Goal: Information Seeking & Learning: Find specific fact

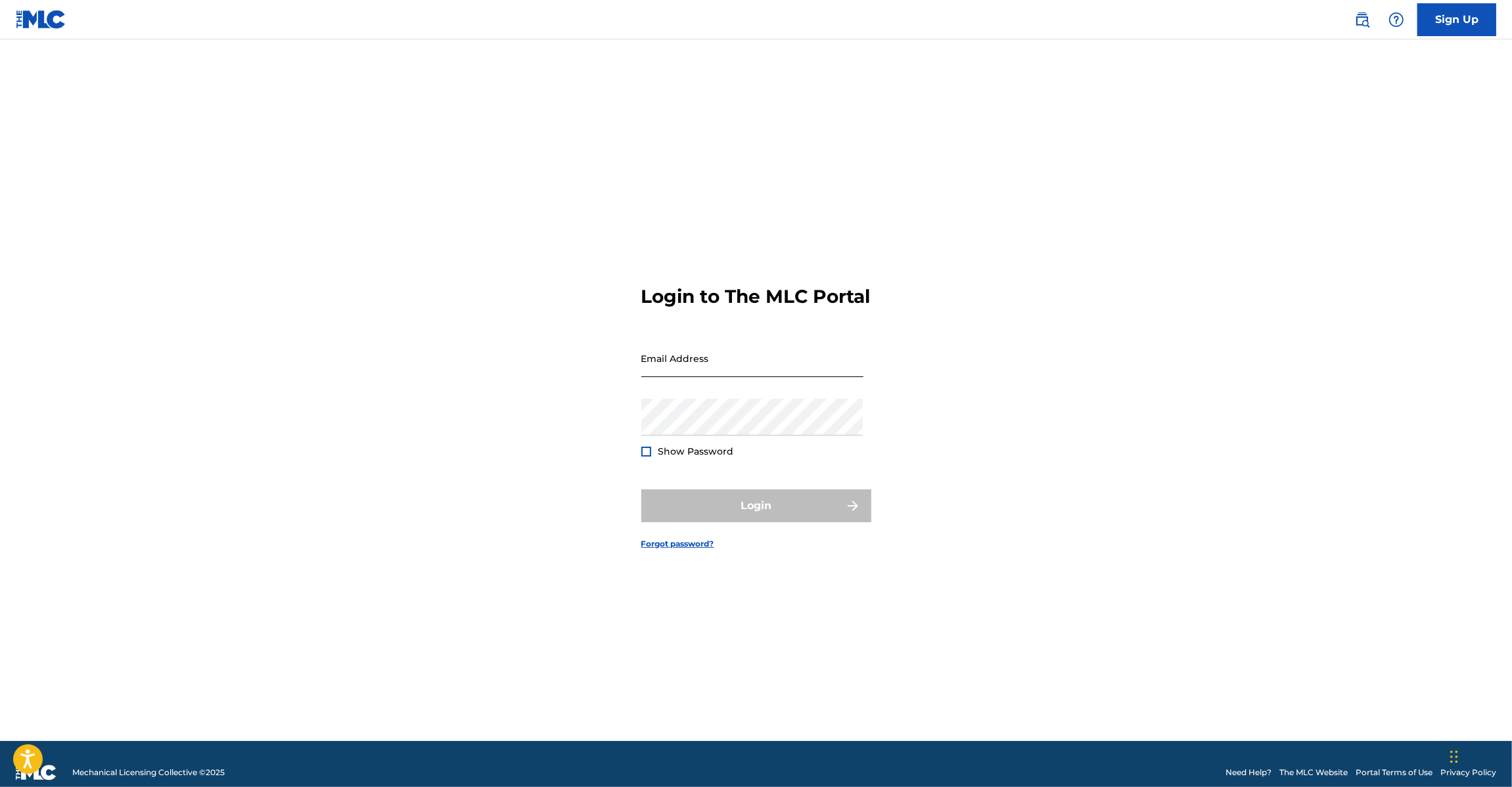
click at [681, 374] on input "Email Address" at bounding box center [752, 358] width 222 height 38
type input "[EMAIL_ADDRESS][DOMAIN_NAME]"
click at [744, 516] on button "Login" at bounding box center [756, 506] width 230 height 33
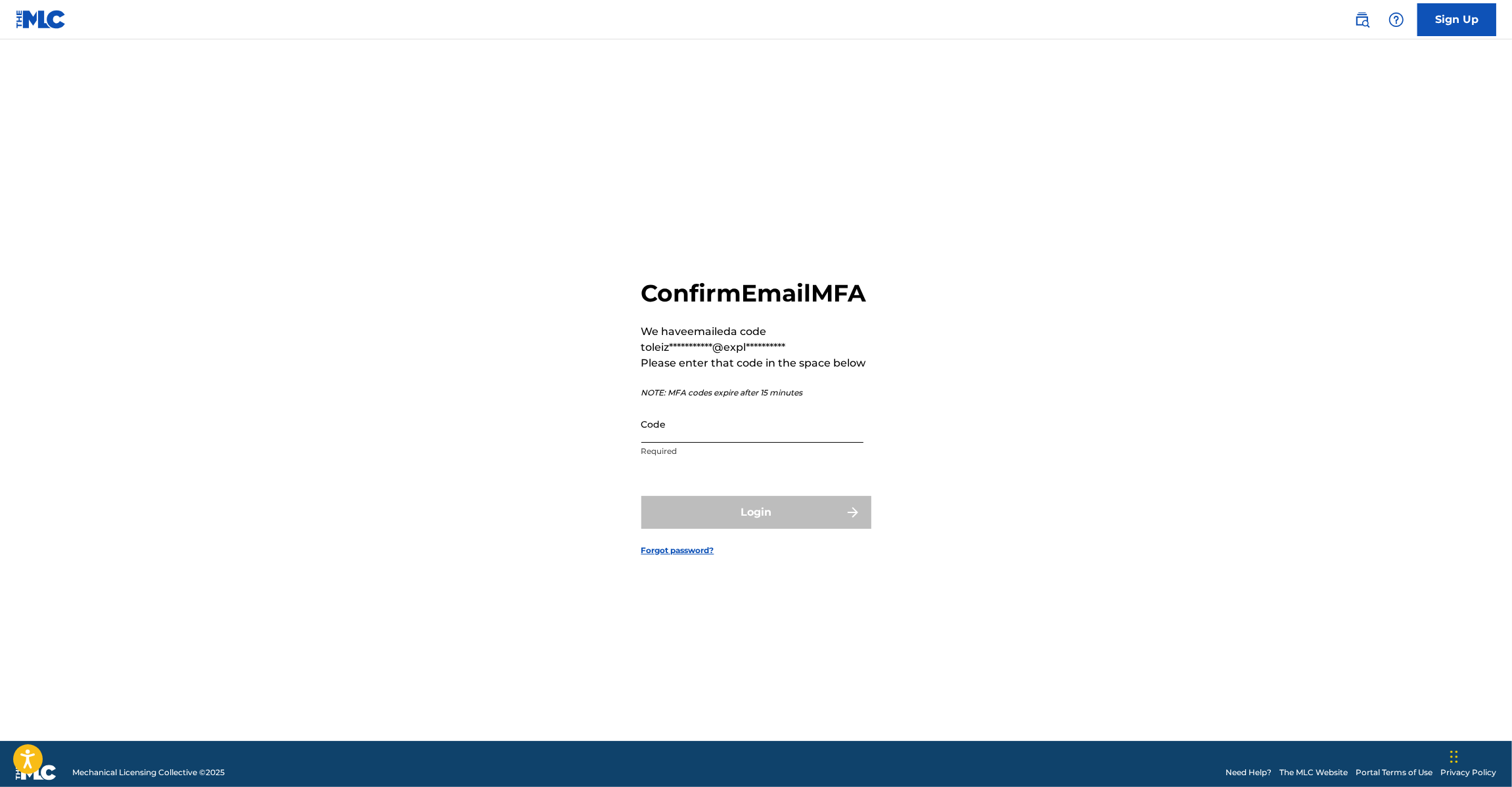
click at [676, 443] on input "Code" at bounding box center [752, 424] width 222 height 38
click at [672, 442] on input "Code" at bounding box center [752, 424] width 222 height 38
paste input "157239"
type input "157239"
click at [721, 522] on button "Login" at bounding box center [756, 512] width 230 height 33
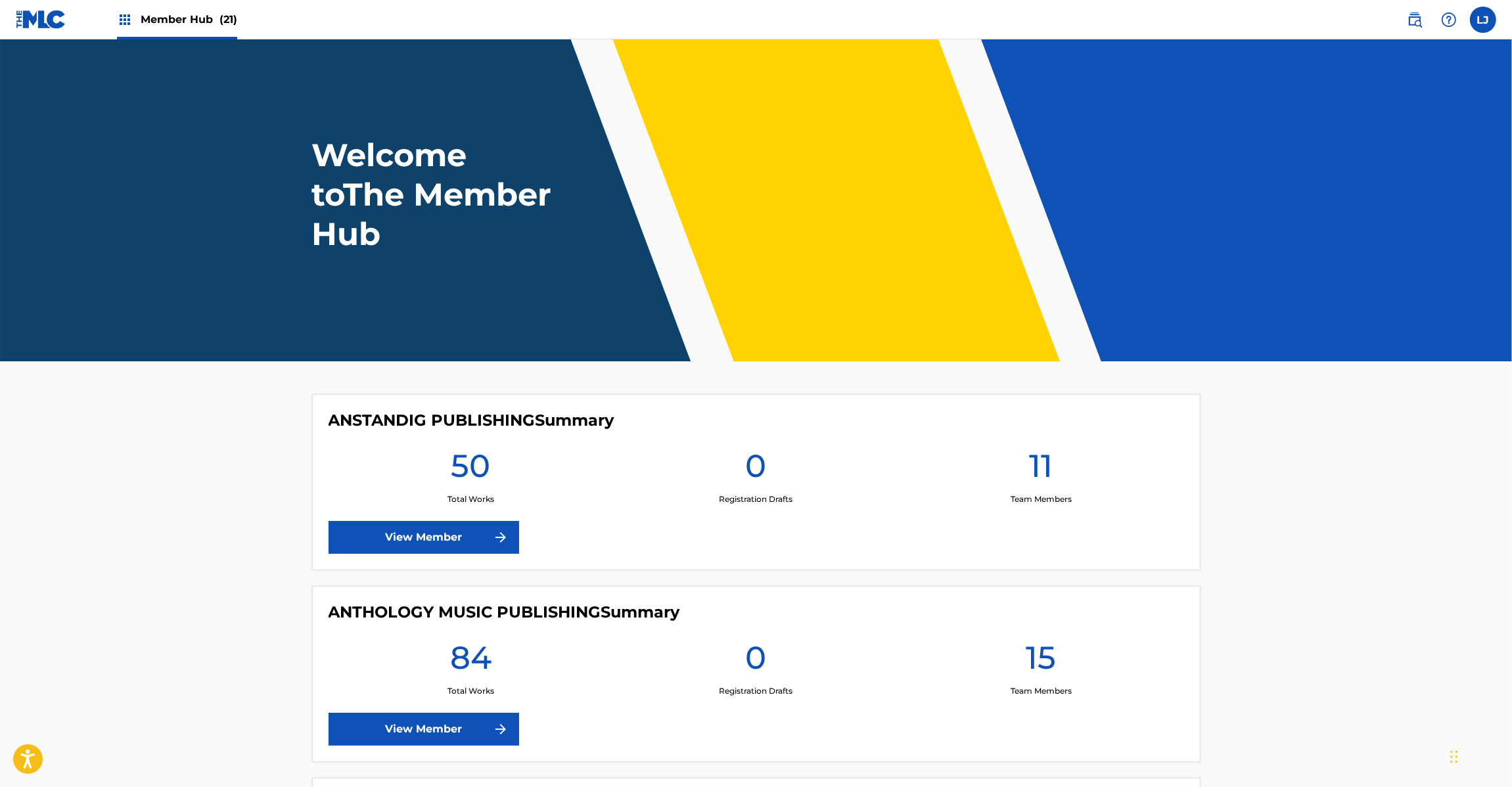
click at [23, 33] on link at bounding box center [40, 20] width 51 height 39
click at [23, 17] on img at bounding box center [40, 20] width 51 height 19
click at [36, 12] on img at bounding box center [40, 20] width 51 height 19
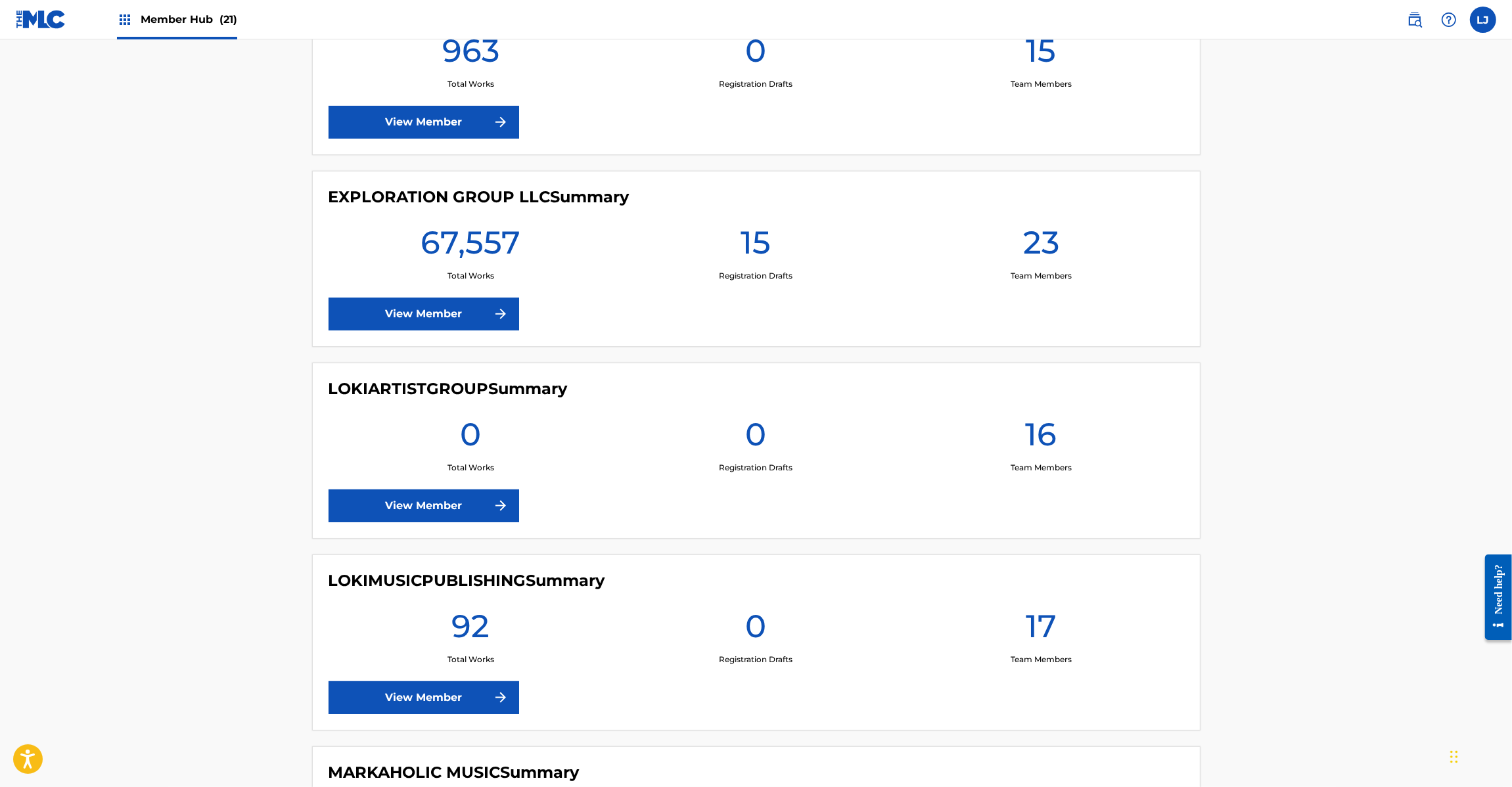
scroll to position [1971, 0]
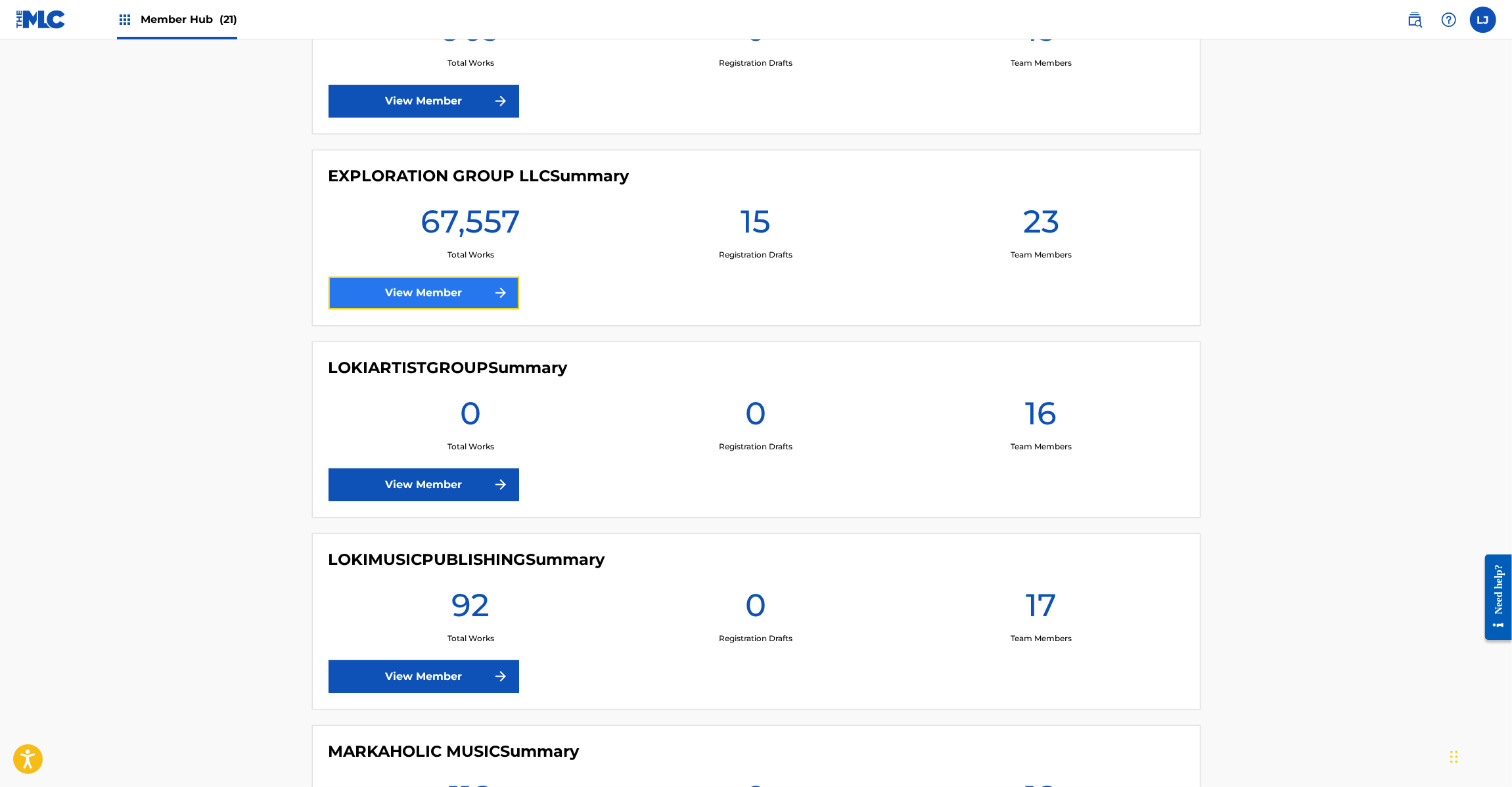
click at [438, 283] on link "View Member" at bounding box center [424, 293] width 191 height 33
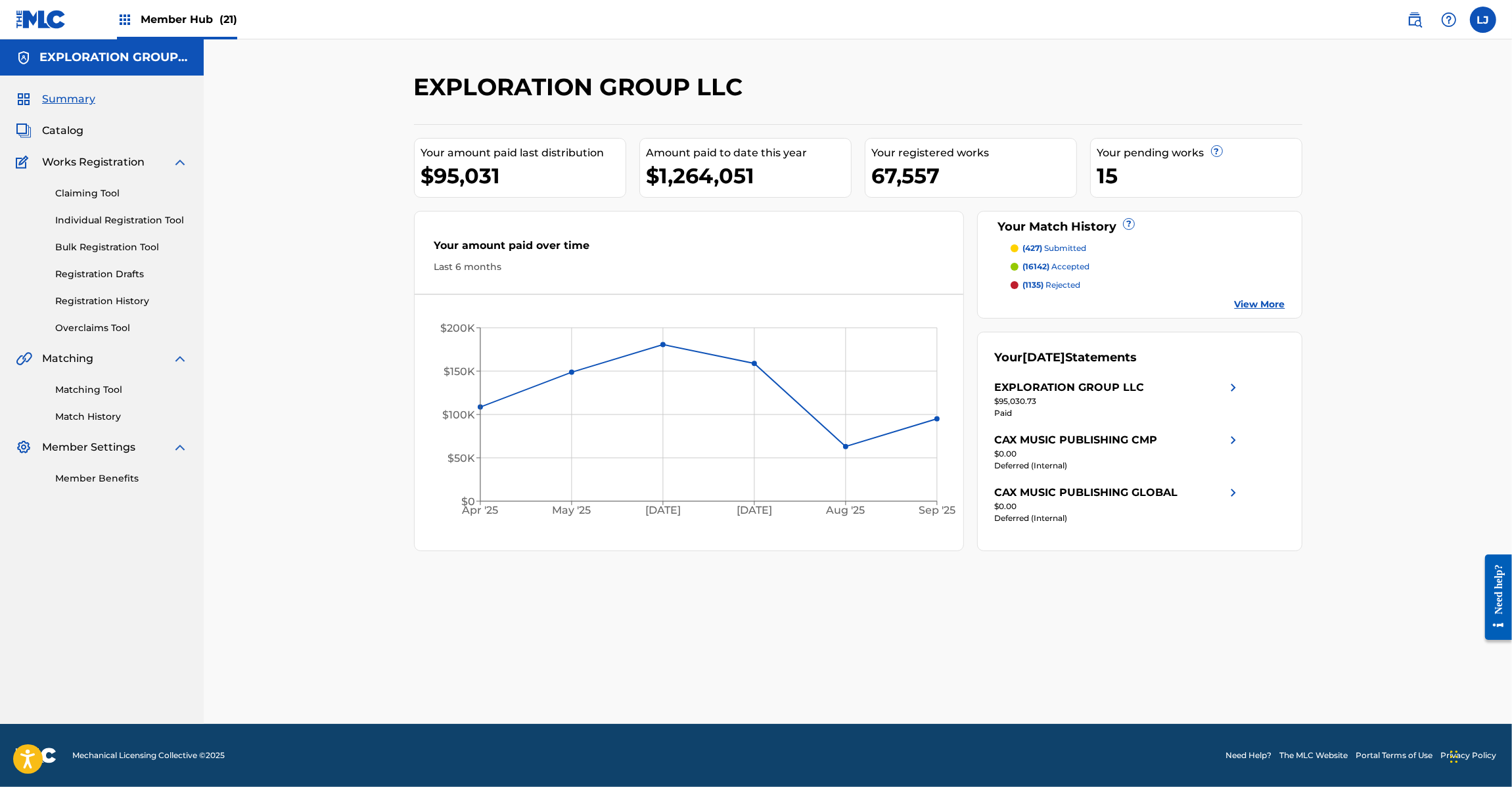
click at [90, 292] on div "Claiming Tool Individual Registration Tool Bulk Registration Tool Registration …" at bounding box center [102, 252] width 172 height 165
click at [90, 293] on div "Claiming Tool Individual Registration Tool Bulk Registration Tool Registration …" at bounding box center [102, 252] width 172 height 165
drag, startPoint x: 54, startPoint y: 142, endPoint x: 65, endPoint y: 125, distance: 20.2
click at [54, 142] on div "Summary Catalog Works Registration Claiming Tool Individual Registration Tool B…" at bounding box center [102, 288] width 203 height 425
click at [65, 123] on span "Catalog" at bounding box center [62, 130] width 41 height 15
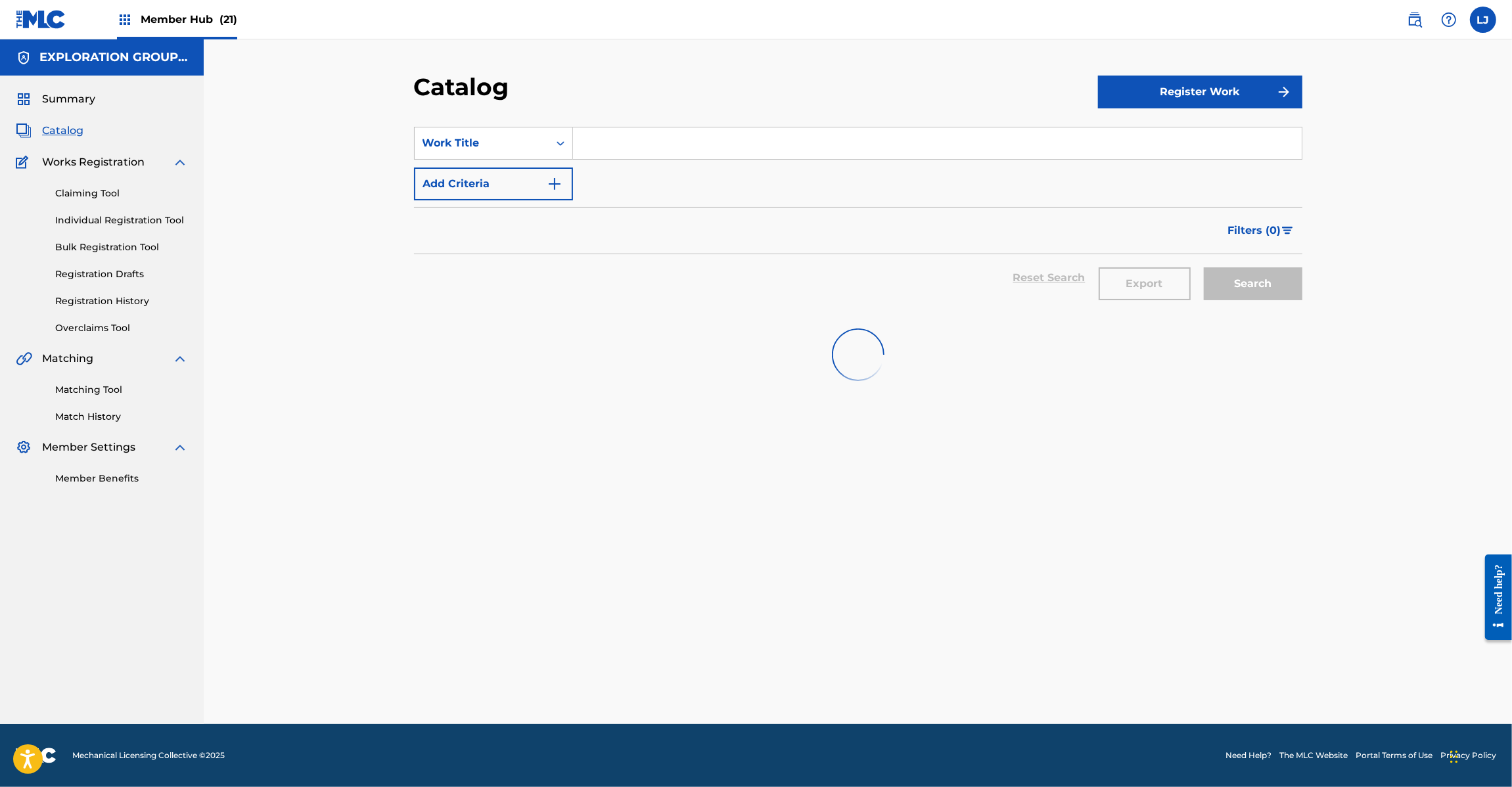
click at [681, 140] on input "Search Form" at bounding box center [938, 143] width 729 height 32
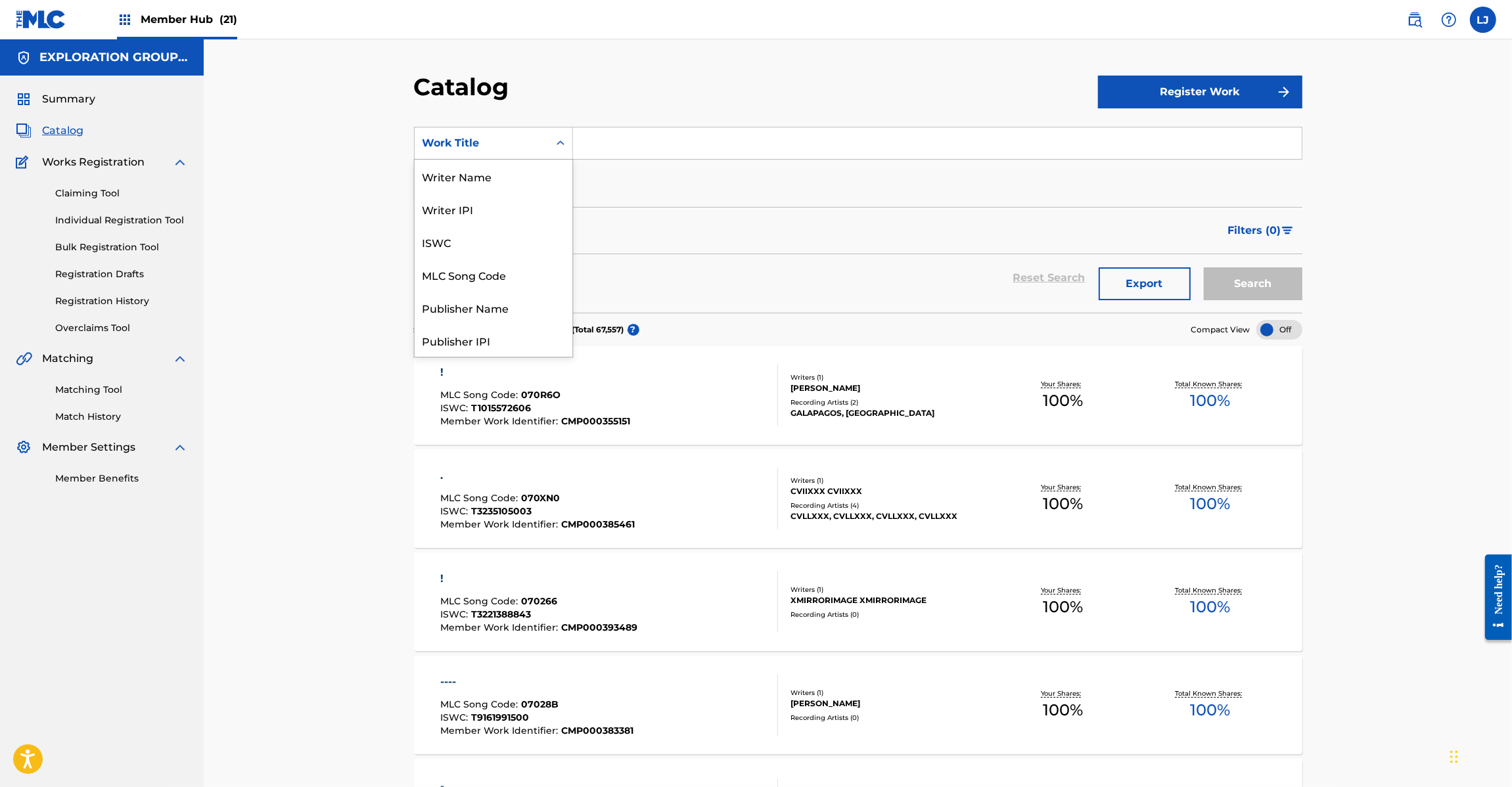
click at [566, 135] on div "Search Form" at bounding box center [560, 143] width 24 height 24
drag, startPoint x: 492, startPoint y: 271, endPoint x: 498, endPoint y: 267, distance: 7.2
click at [494, 271] on div "MLC Song Code" at bounding box center [494, 274] width 158 height 33
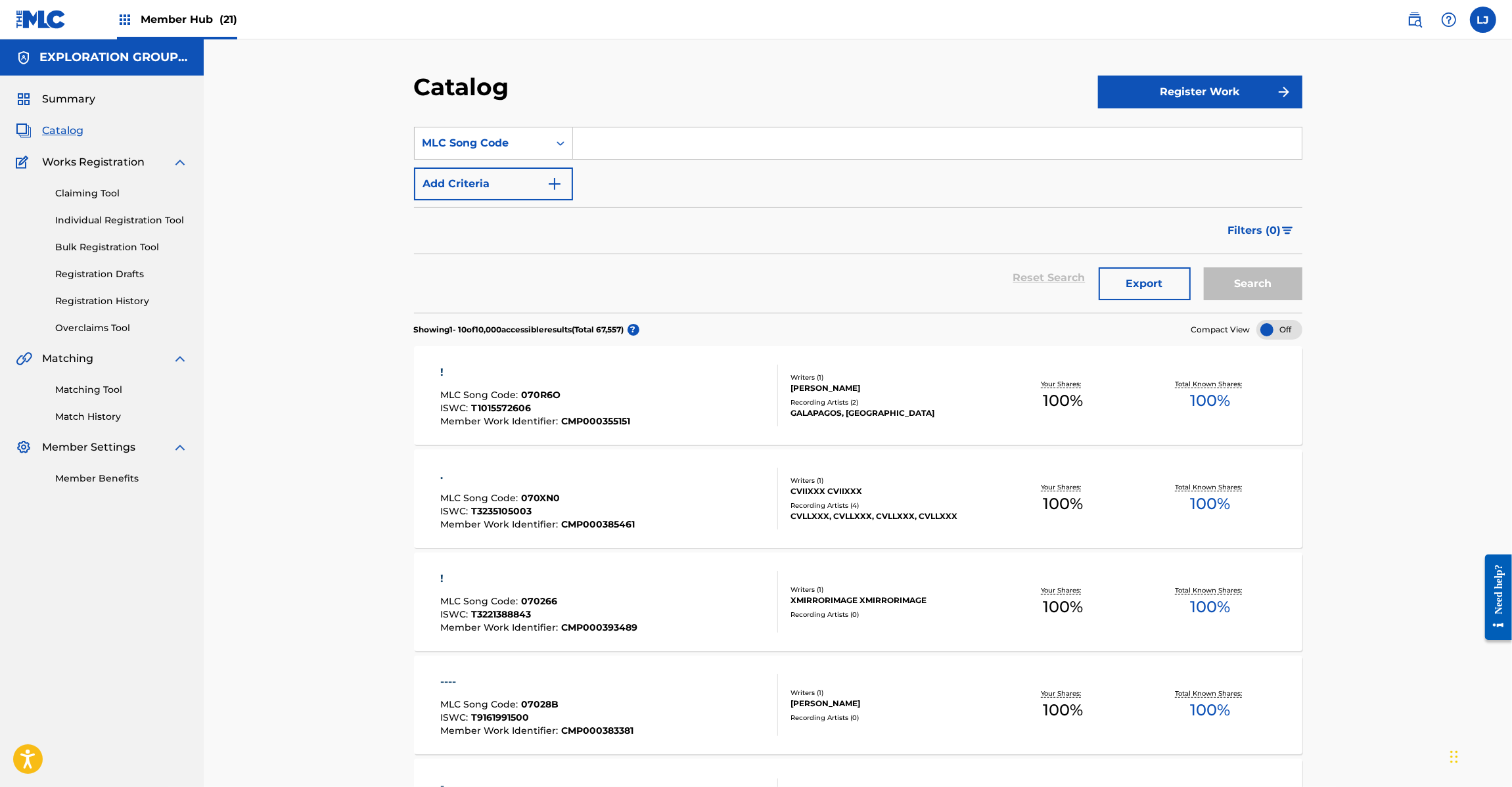
click at [612, 152] on input "Search Form" at bounding box center [938, 143] width 729 height 32
paste input "GD6YY1"
type input "GD6YY1"
click at [1239, 276] on button "Search" at bounding box center [1253, 283] width 98 height 33
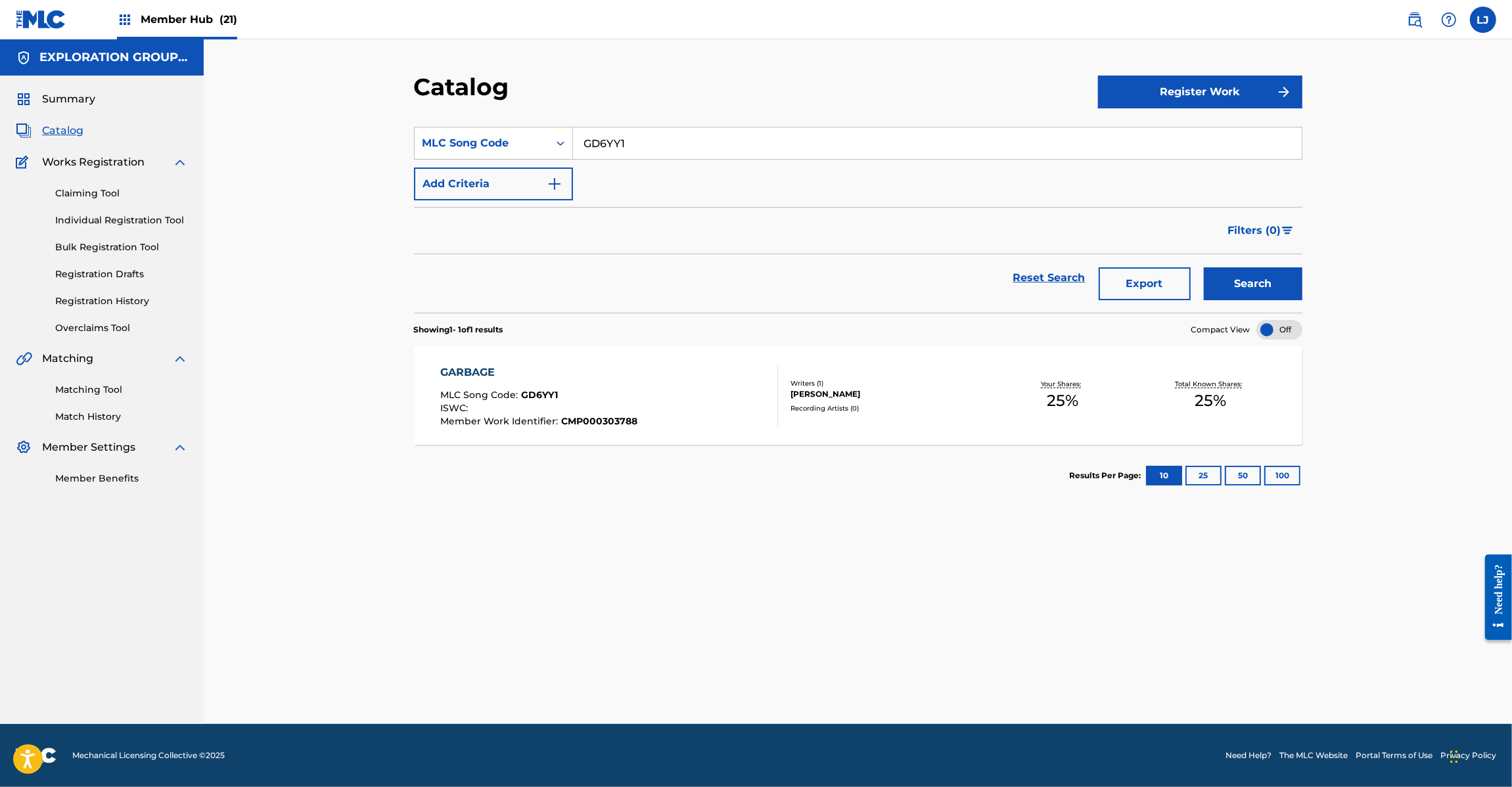
click at [556, 388] on div "GARBAGE MLC Song Code : GD6YY1 ISWC : Member Work Identifier : CMP000303788" at bounding box center [539, 395] width 197 height 62
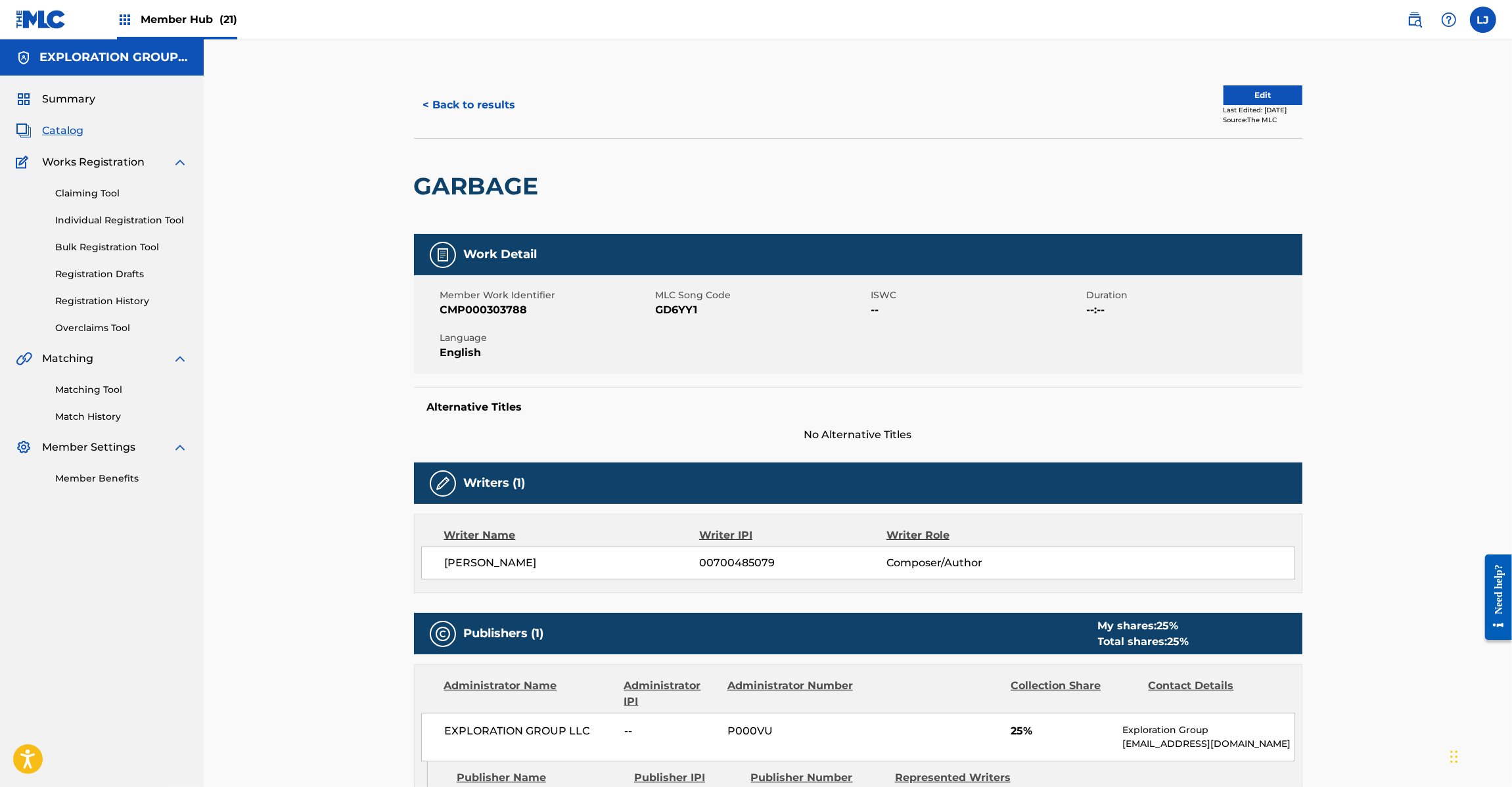
click at [64, 128] on span "Catalog" at bounding box center [62, 130] width 41 height 15
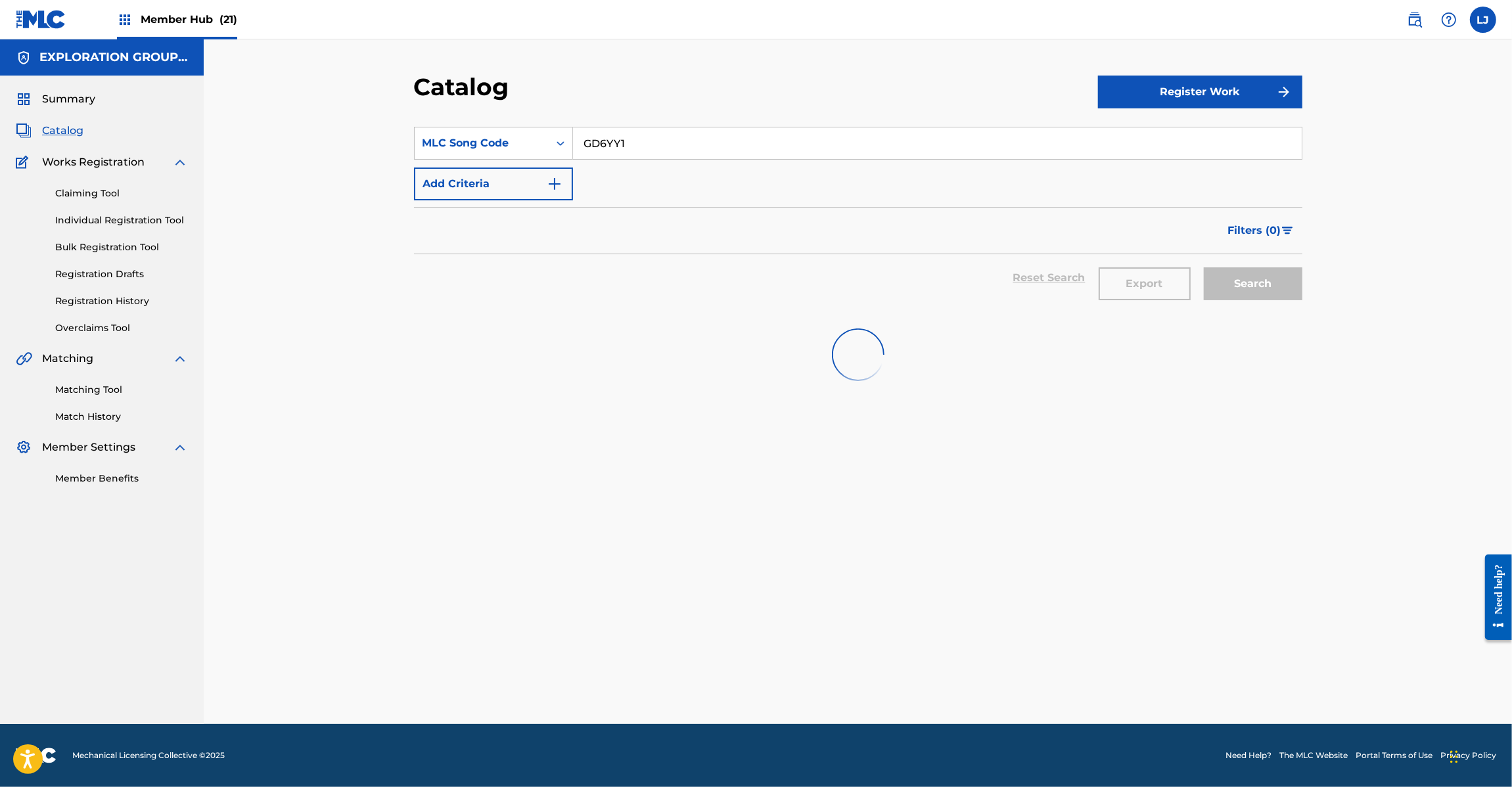
click at [668, 149] on input "GD6YY1" at bounding box center [938, 143] width 729 height 32
paste input "CACHORRO"
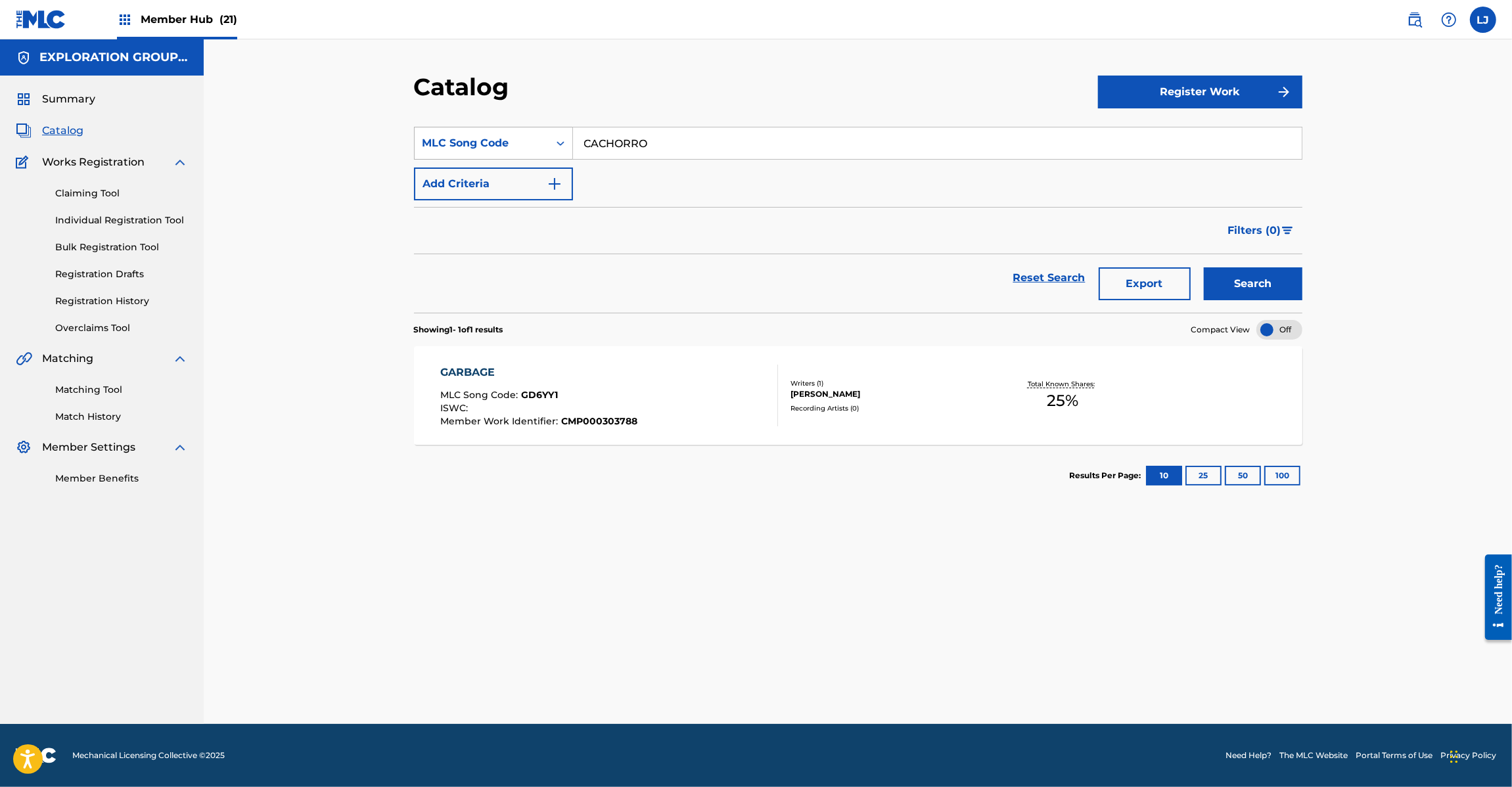
type input "CACHORRO"
click at [504, 145] on div "MLC Song Code" at bounding box center [482, 143] width 119 height 15
click at [504, 182] on div "Work Title" at bounding box center [494, 176] width 158 height 33
click at [688, 140] on input "Search Form" at bounding box center [938, 143] width 729 height 32
paste input "CACHORRO"
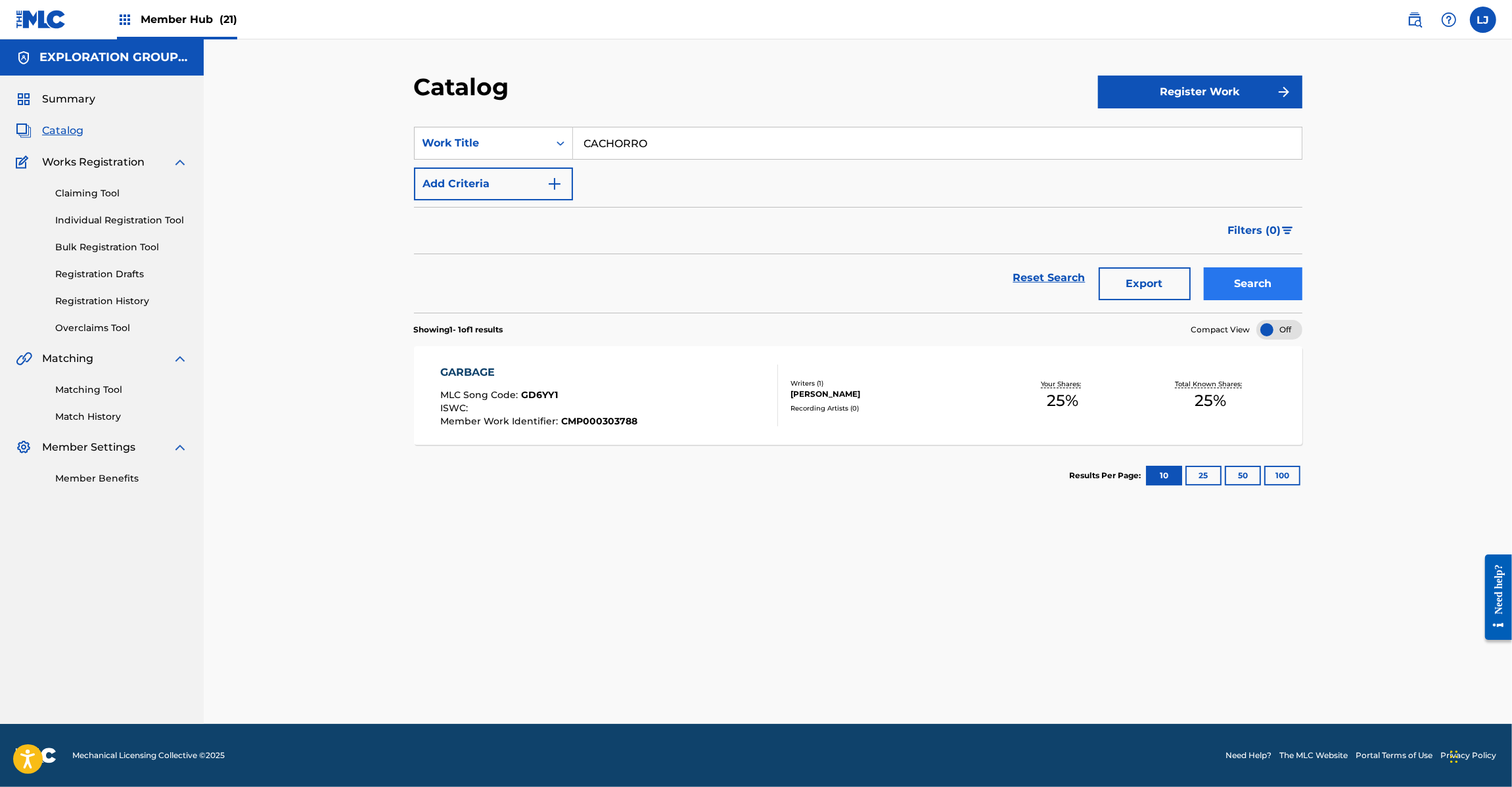
type input "CACHORRO"
click at [1232, 279] on button "Search" at bounding box center [1253, 283] width 98 height 33
click at [599, 385] on div "CACHORRO MLC Song Code : CK9QHA ISWC : Member Work Identifier : CMP000433708" at bounding box center [539, 395] width 198 height 62
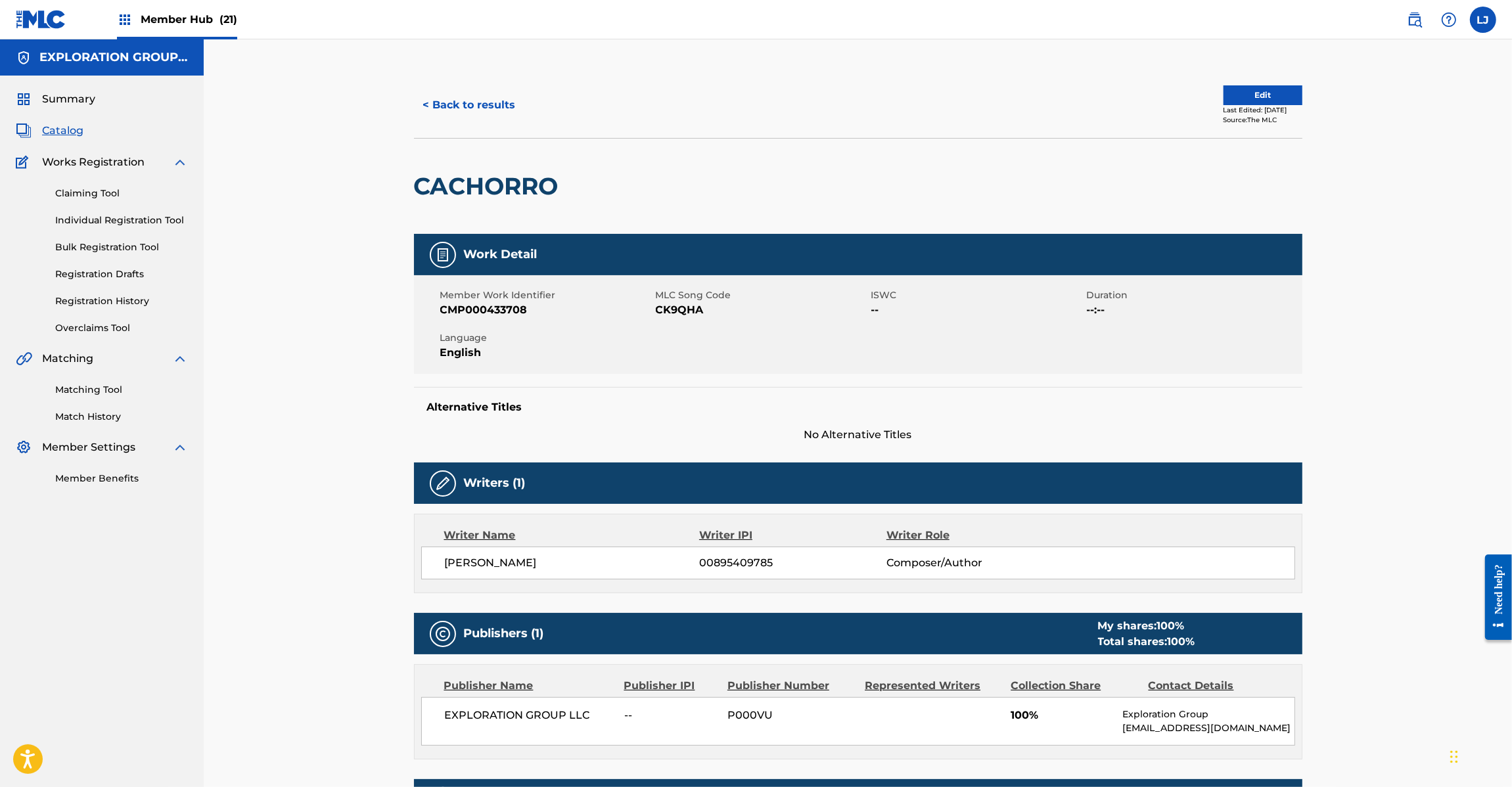
click at [690, 306] on span "CK9QHA" at bounding box center [762, 310] width 212 height 15
copy span "CK9QHA"
click at [685, 309] on span "CK9QHA" at bounding box center [762, 310] width 212 height 15
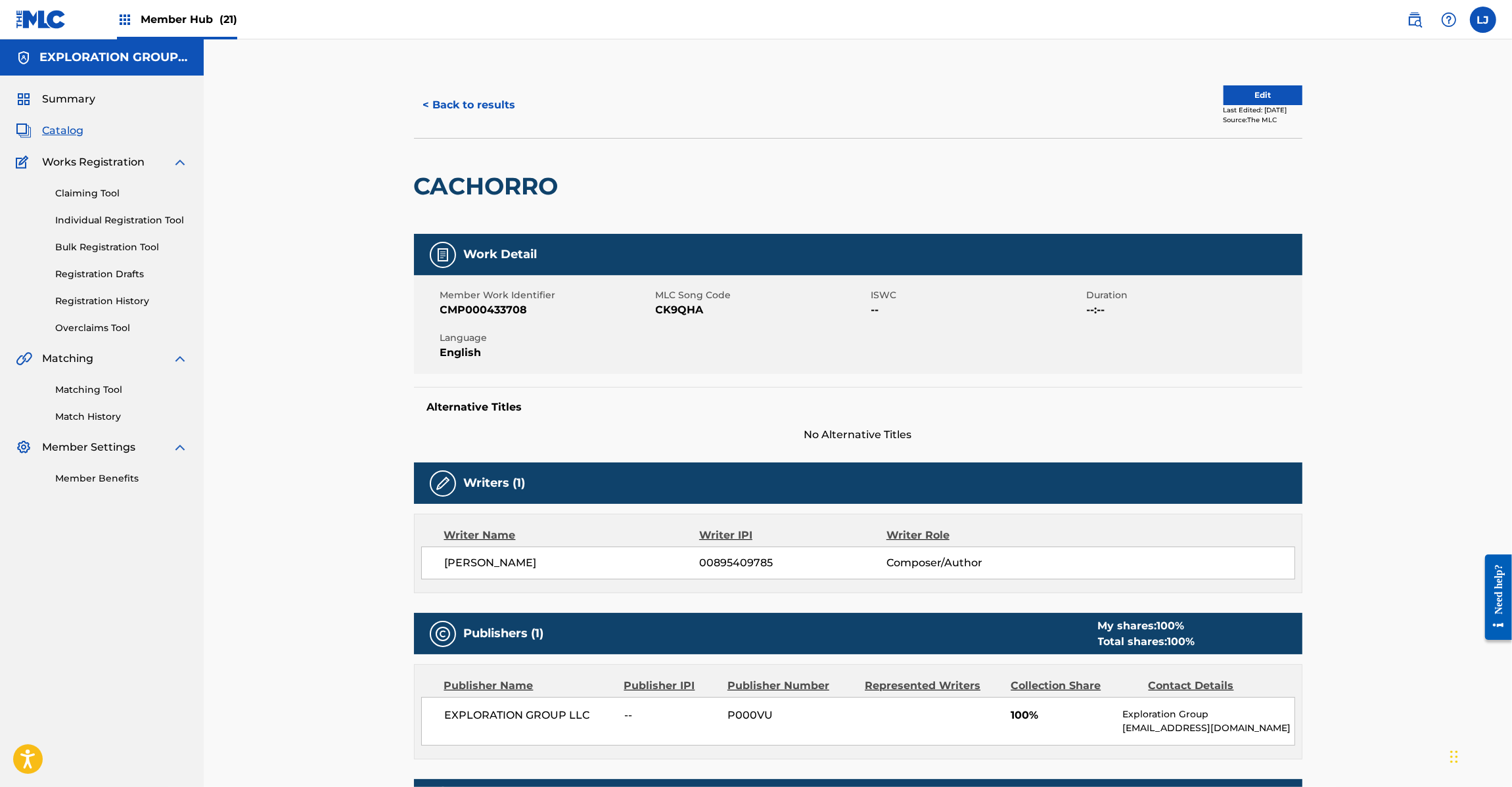
click at [457, 87] on div "< Back to results Edit Last Edited: [DATE] Source: The MLC" at bounding box center [858, 105] width 888 height 66
click at [474, 106] on button "< Back to results" at bounding box center [469, 105] width 111 height 33
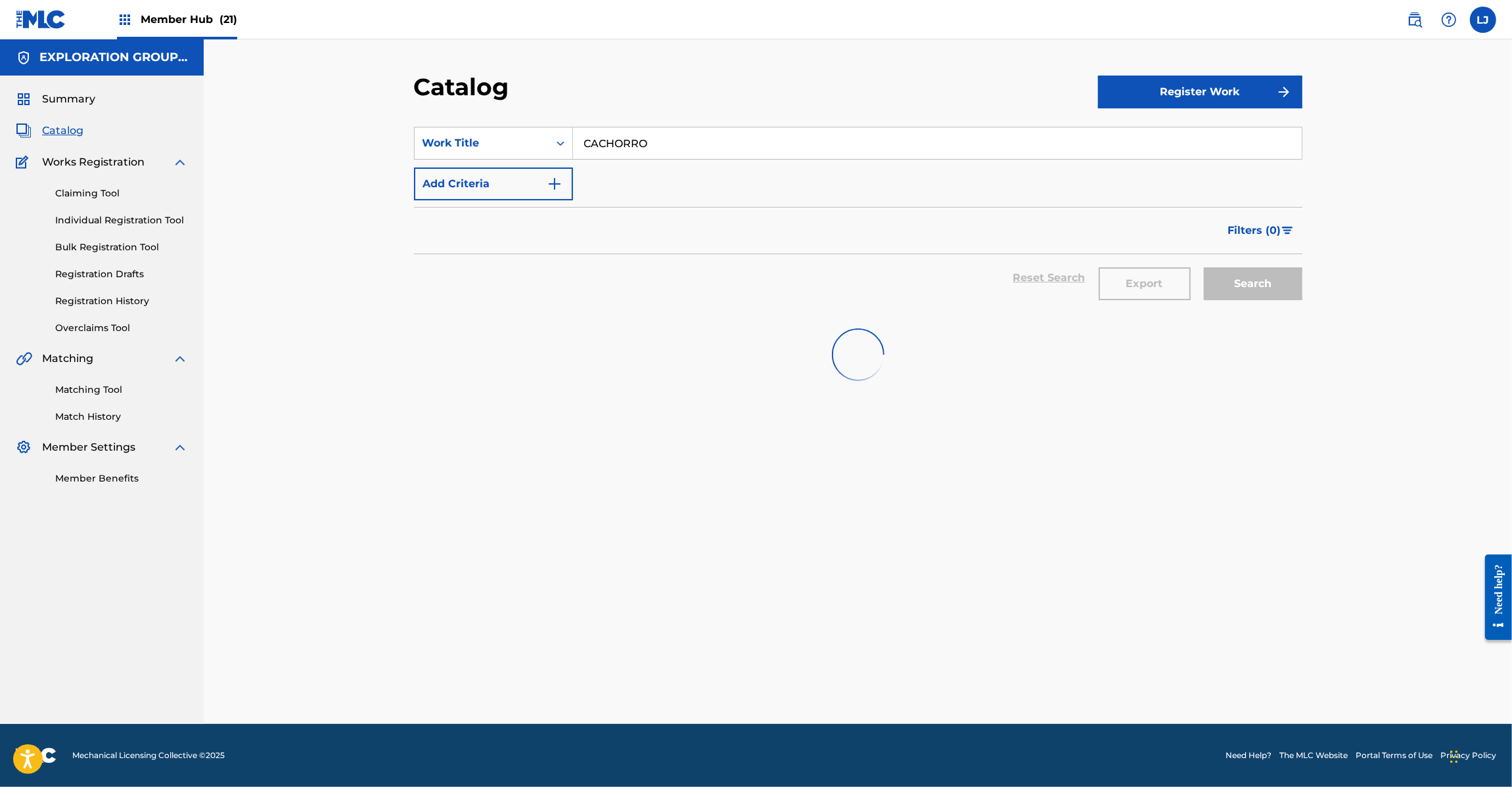
click at [639, 151] on input "CACHORRO" at bounding box center [938, 143] width 729 height 32
paste input "ardenal"
click at [639, 151] on input "CACHORRO" at bounding box center [938, 143] width 729 height 32
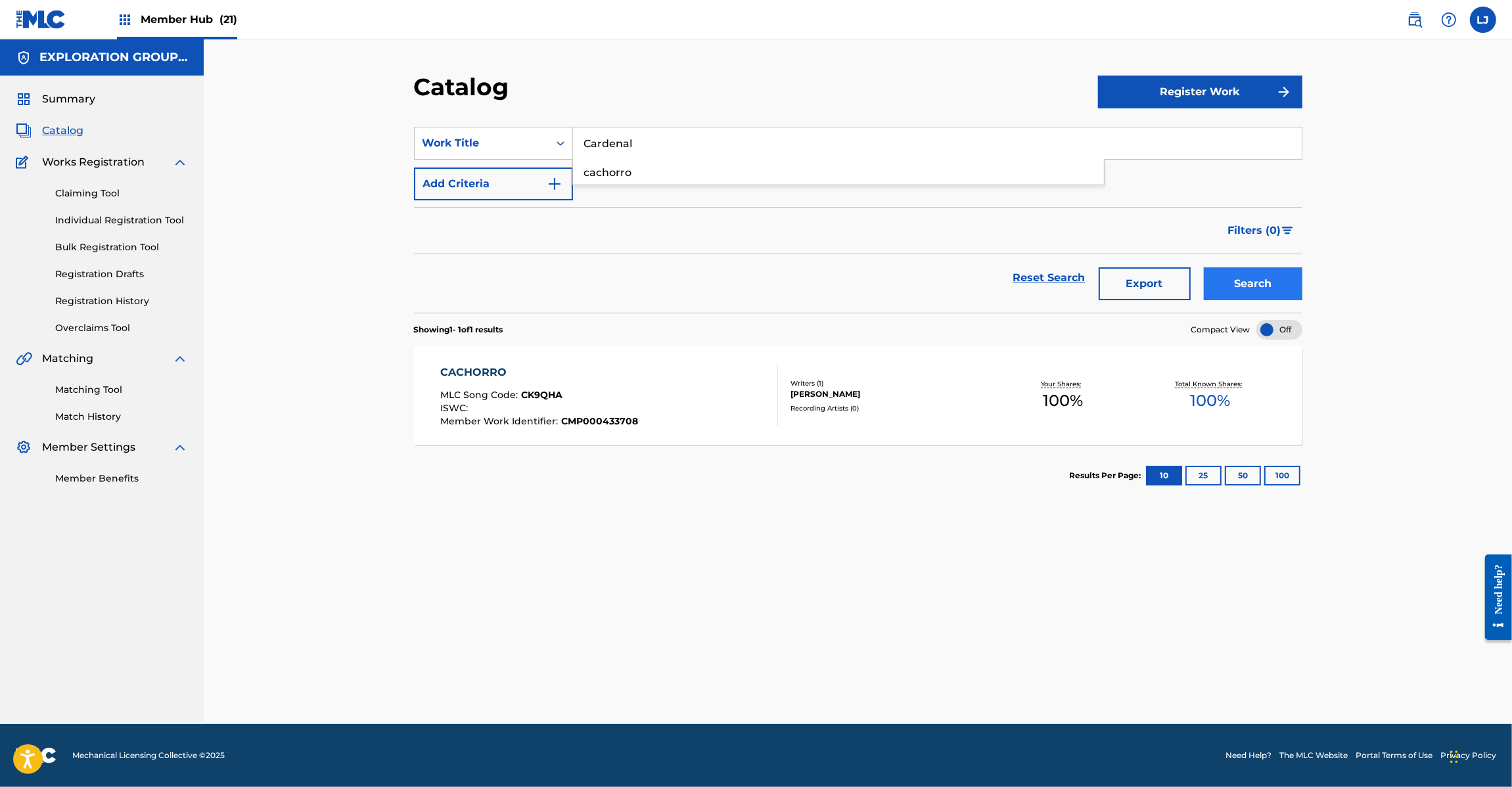
type input "Cardenal"
click at [1263, 286] on button "Search" at bounding box center [1253, 283] width 98 height 33
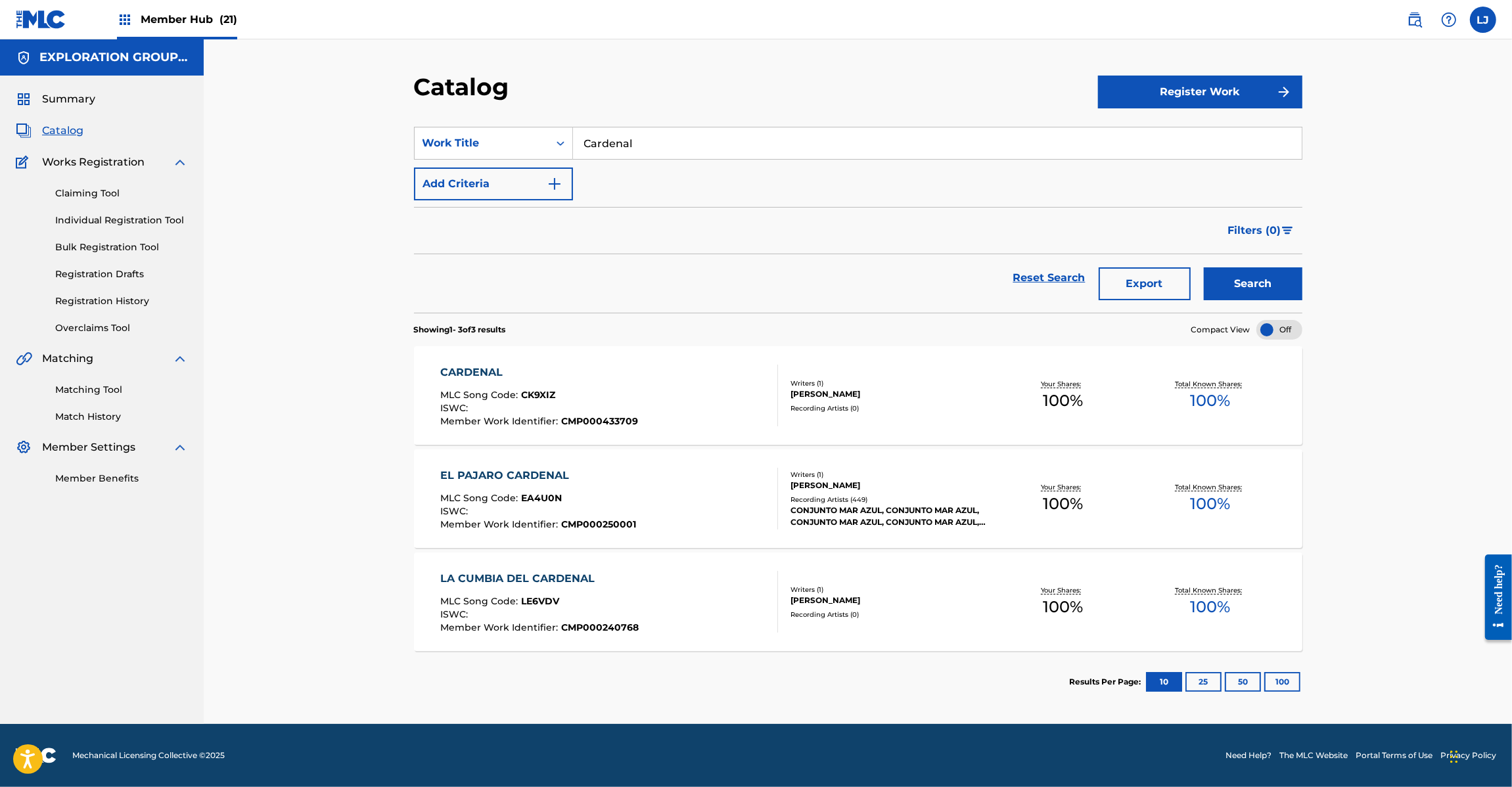
click at [608, 401] on div "MLC Song Code : CK9XIZ" at bounding box center [539, 397] width 198 height 13
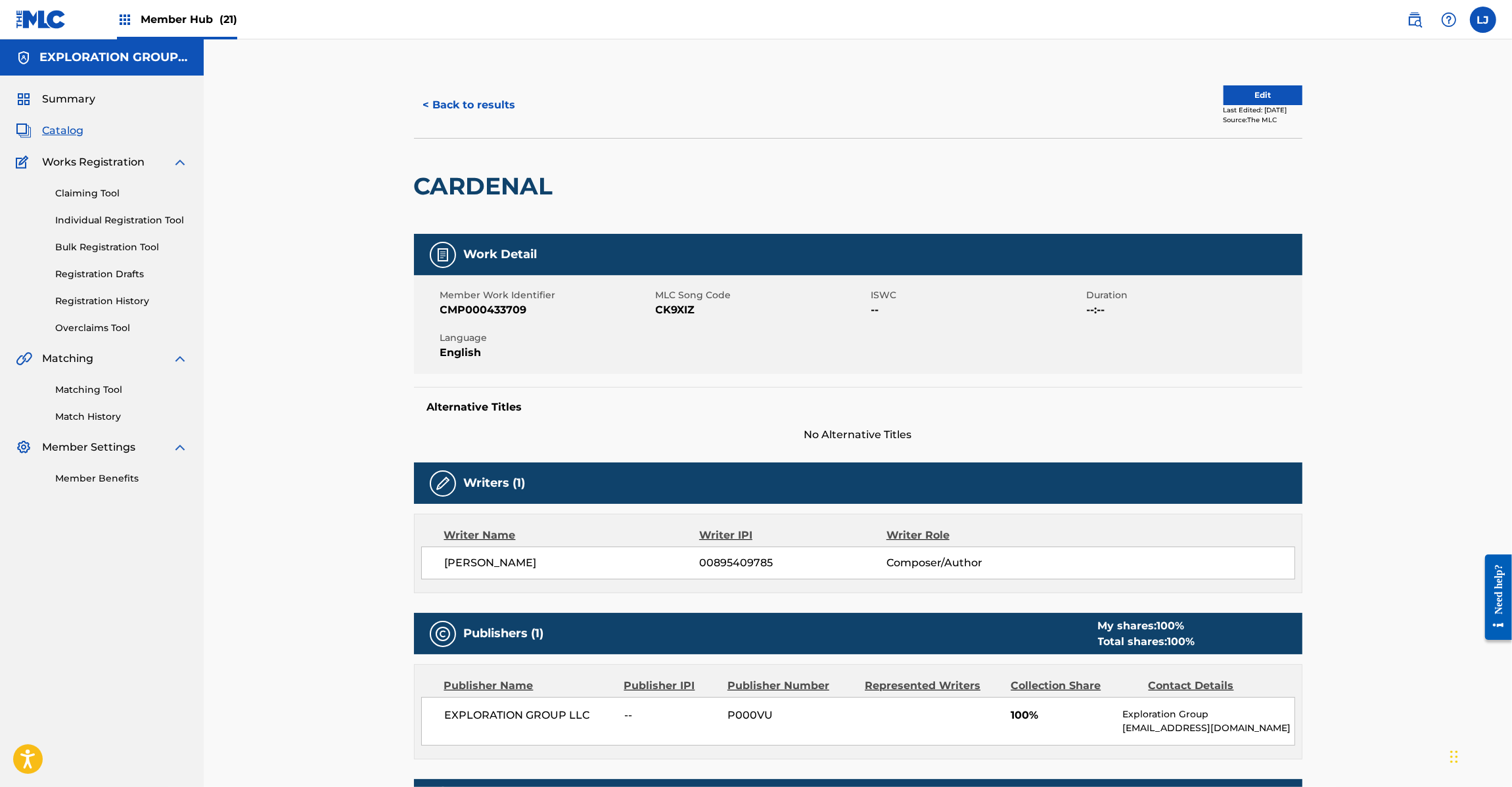
click at [691, 307] on span "CK9XIZ" at bounding box center [762, 310] width 212 height 15
click at [692, 308] on span "CK9XIZ" at bounding box center [762, 310] width 212 height 15
click at [684, 309] on span "CK9XIZ" at bounding box center [762, 310] width 212 height 15
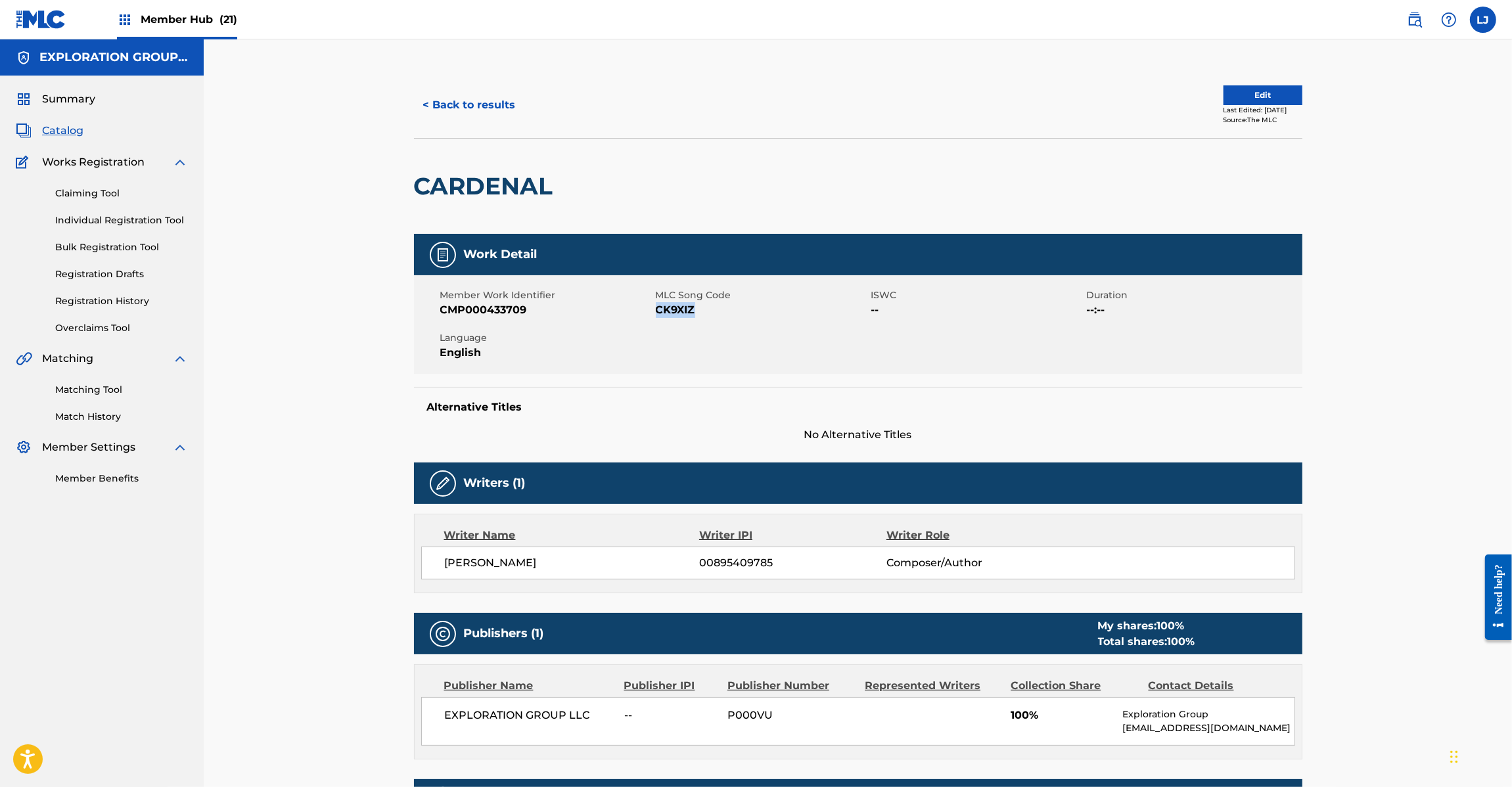
click at [684, 309] on span "CK9XIZ" at bounding box center [762, 310] width 212 height 15
copy span "CK9XIZ"
click at [461, 94] on button "< Back to results" at bounding box center [469, 105] width 111 height 33
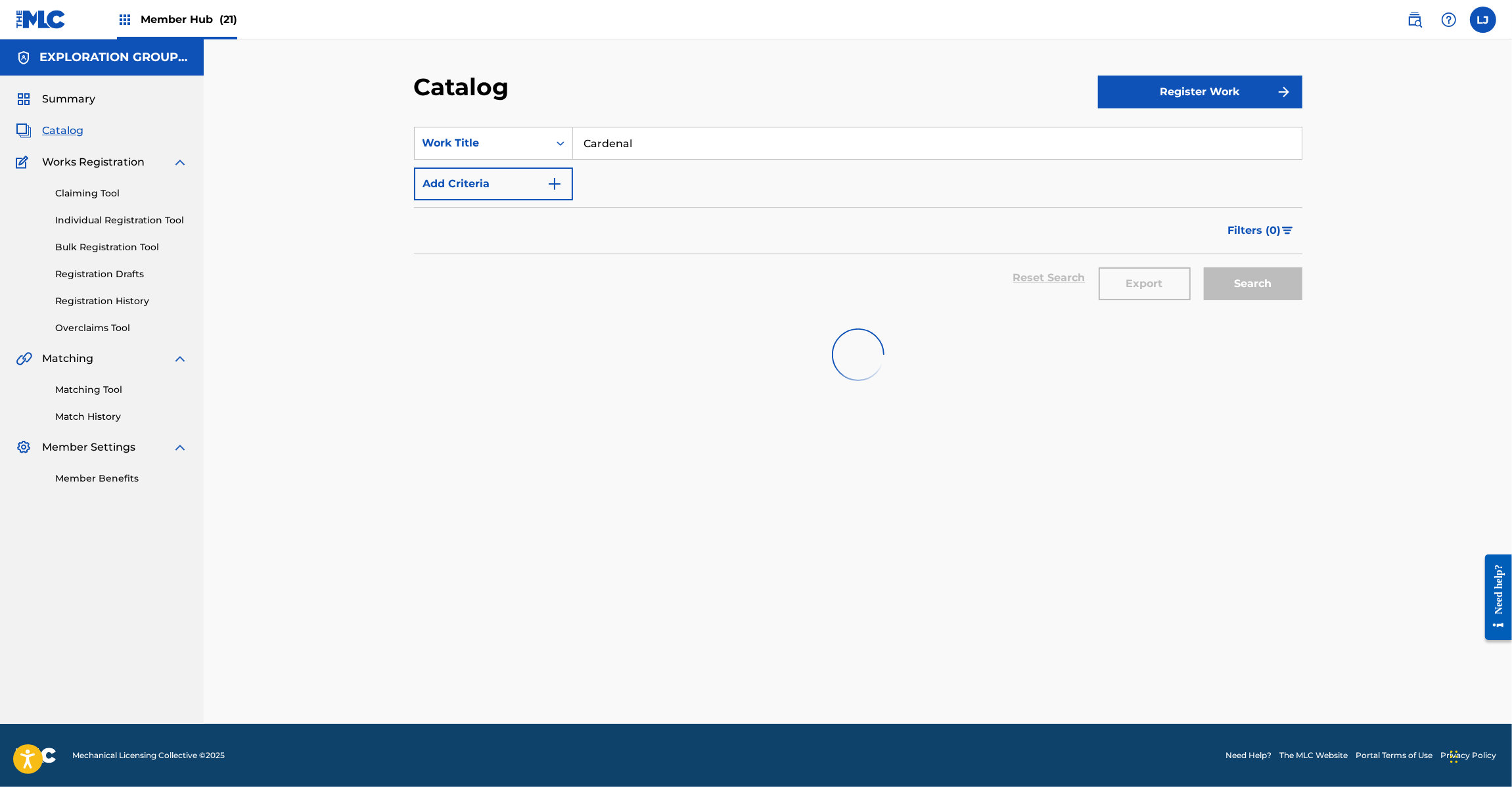
click at [629, 161] on div "SearchWithCriteriae147d395-5b21-4656-94b0-6ec42de91c4e Work Title Cardenal Add …" at bounding box center [858, 163] width 888 height 73
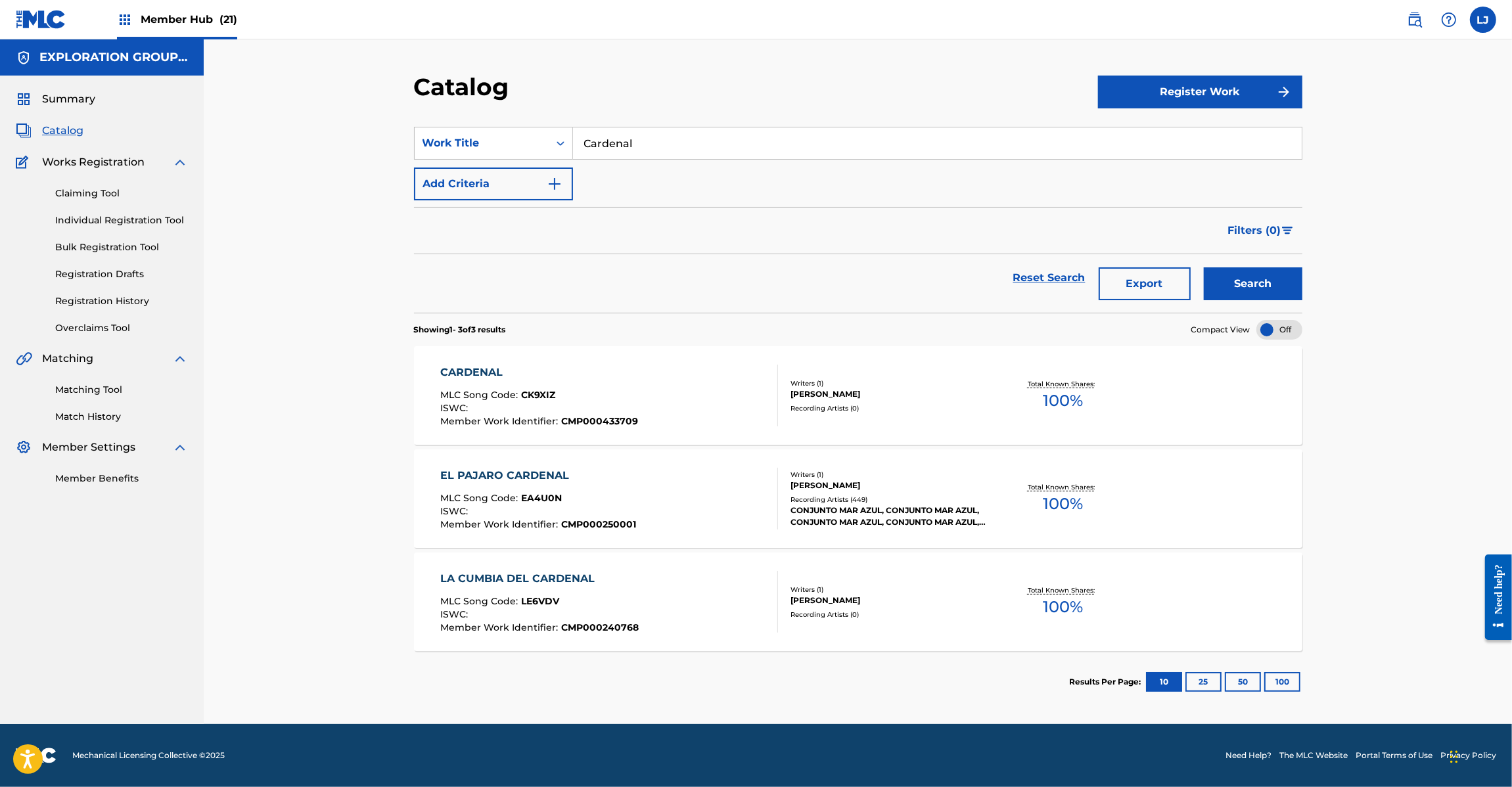
click at [629, 145] on input "Cardenal" at bounding box center [938, 143] width 729 height 32
paste input "iño, ¿Me ves?"
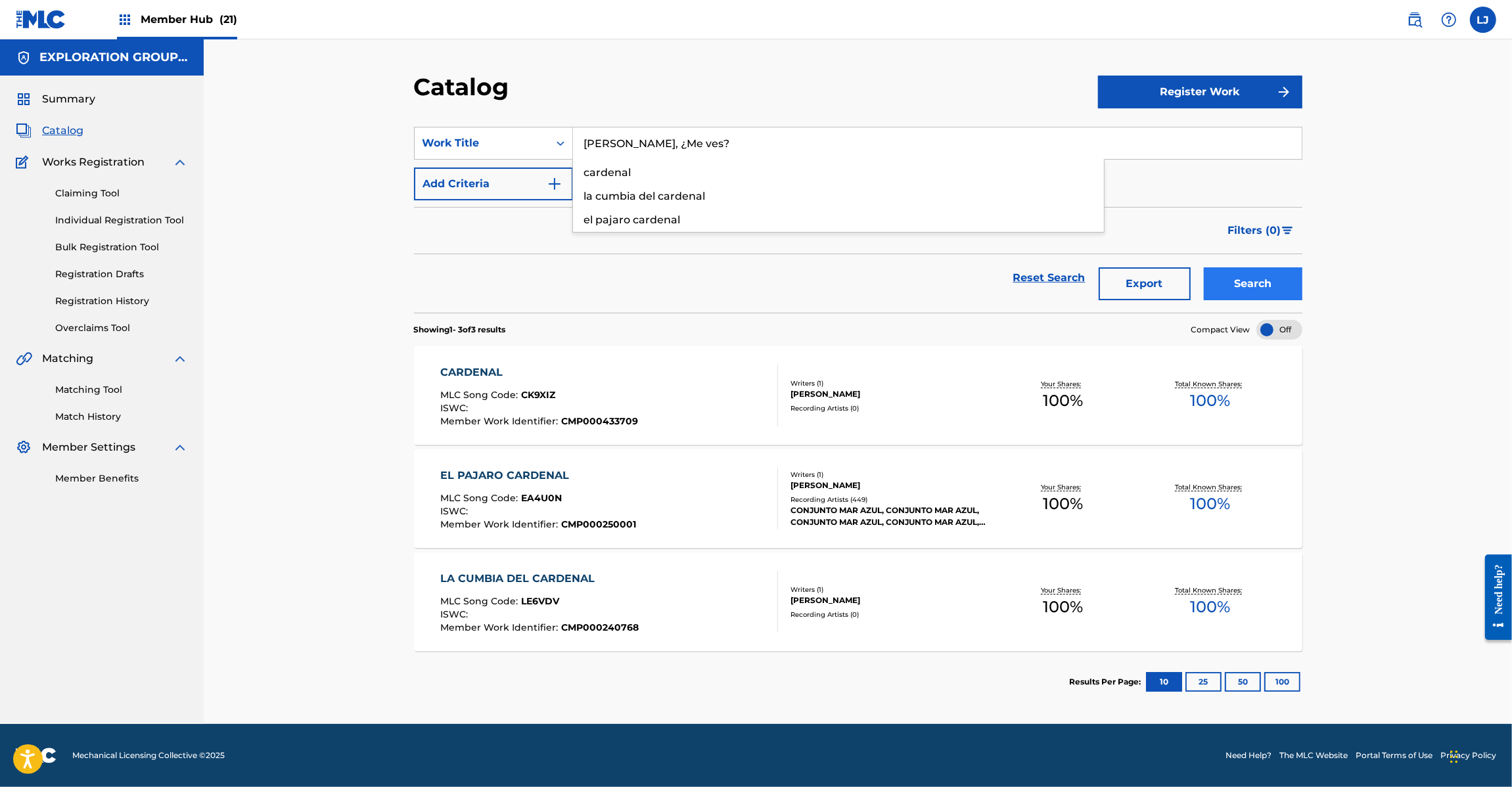
type input "[PERSON_NAME], ¿Me ves?"
click at [1241, 277] on button "Search" at bounding box center [1253, 283] width 98 height 33
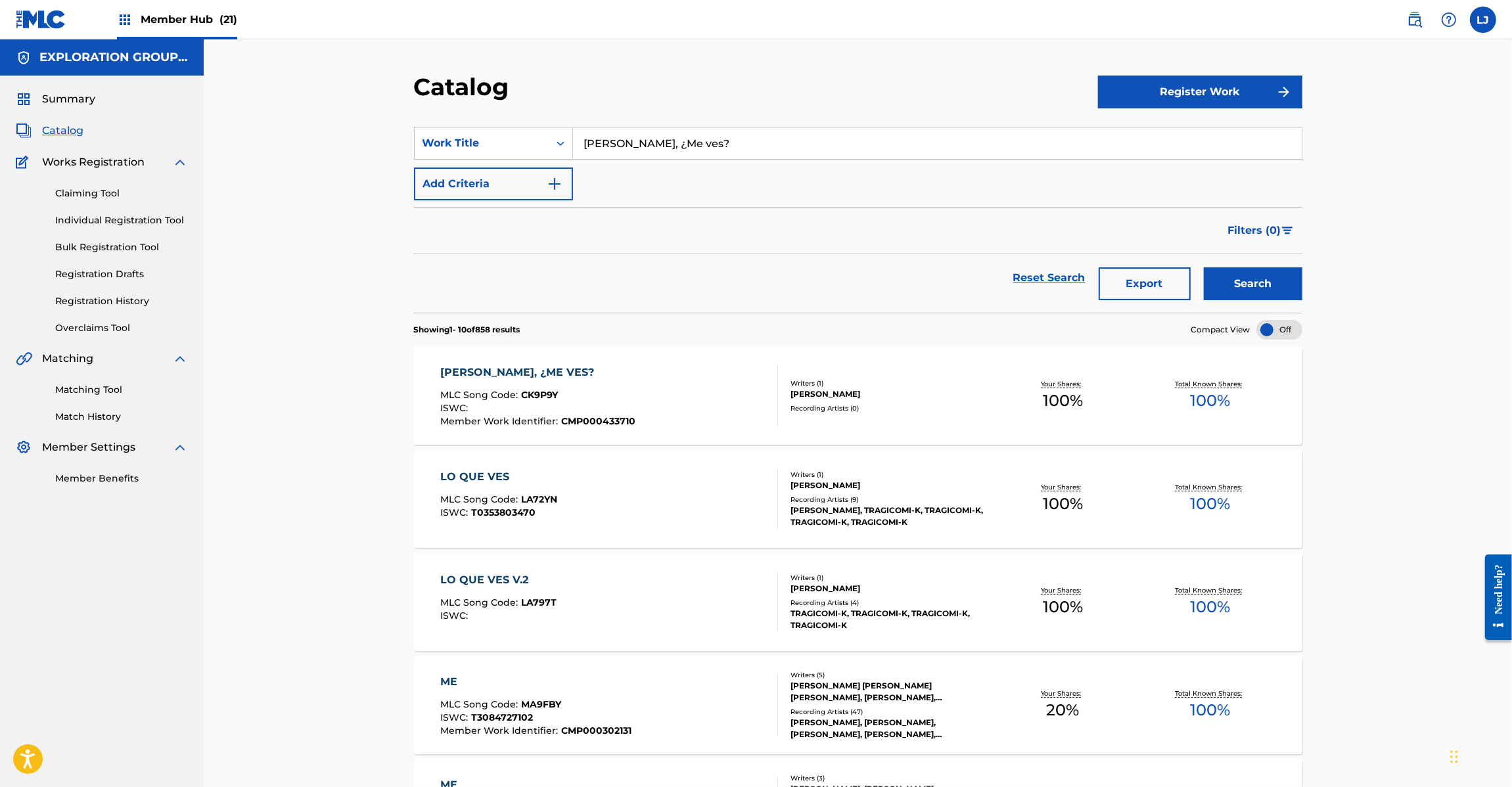
click at [574, 378] on div "[PERSON_NAME], ¿ME VES?" at bounding box center [538, 372] width 195 height 15
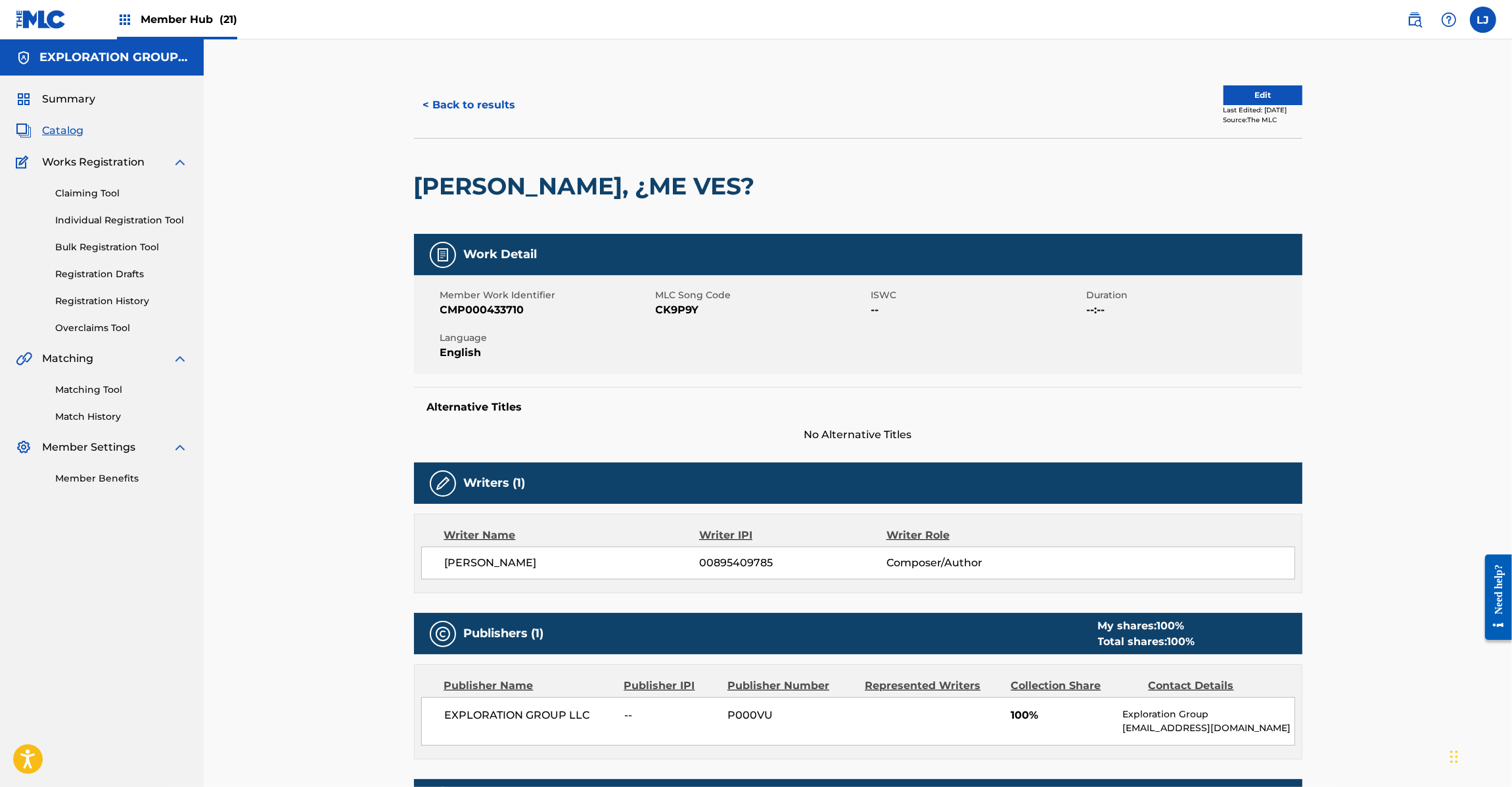
click at [661, 300] on span "MLC Song Code" at bounding box center [762, 295] width 212 height 13
click at [665, 309] on span "CK9P9Y" at bounding box center [762, 310] width 212 height 15
copy span "CK9P9Y"
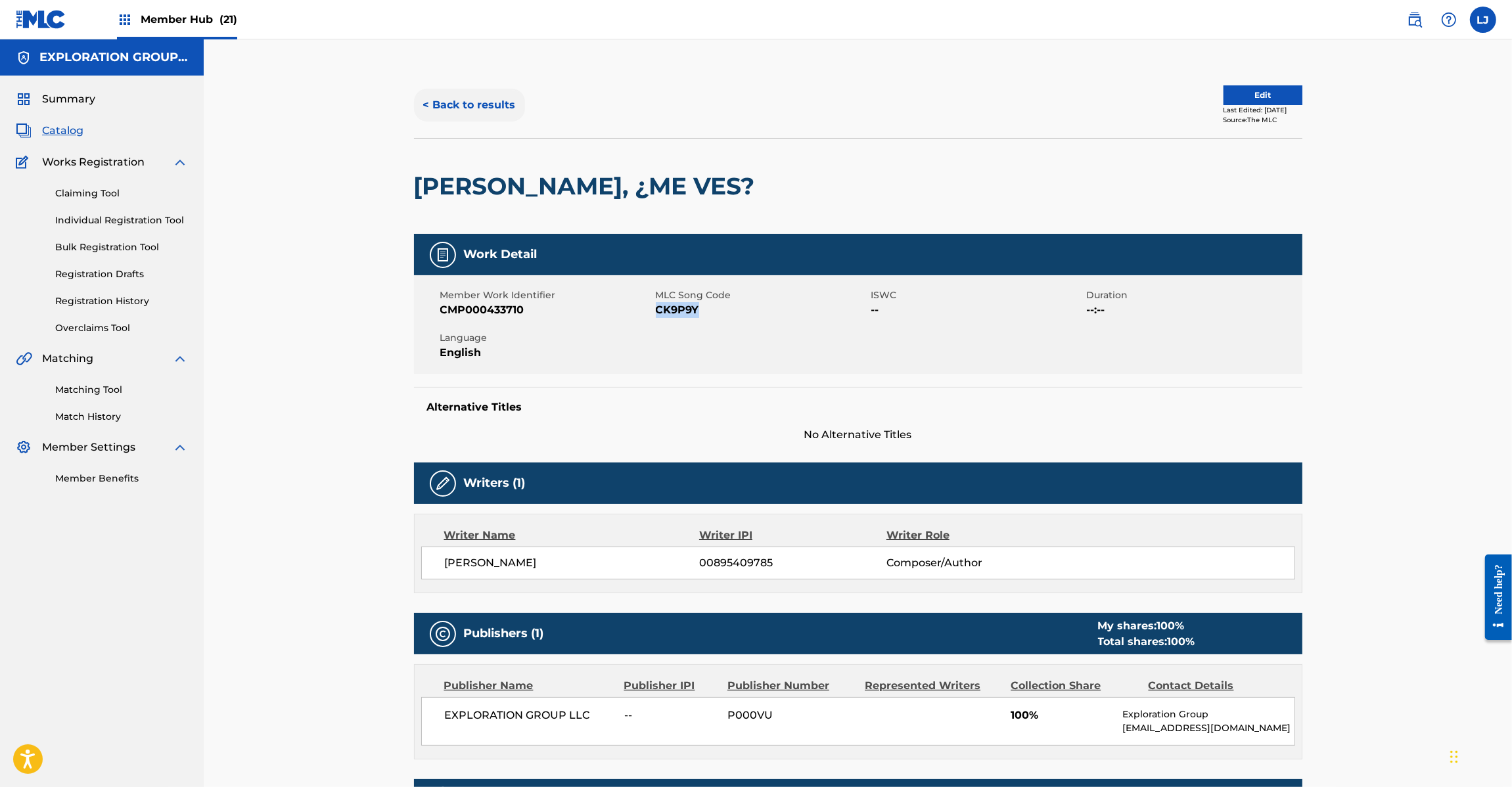
click at [506, 95] on button "< Back to results" at bounding box center [469, 105] width 111 height 33
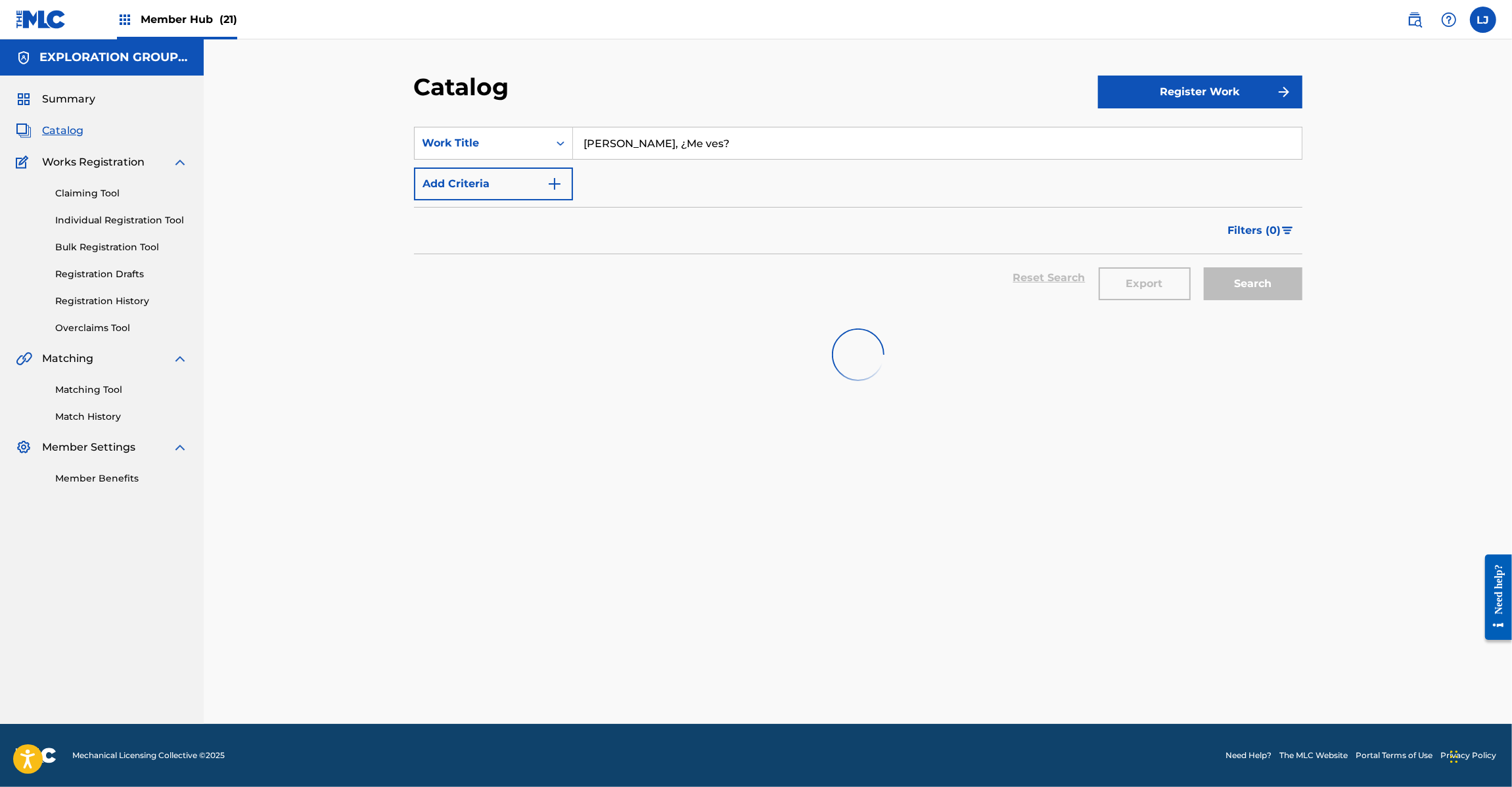
click at [646, 148] on input "[PERSON_NAME], ¿Me ves?" at bounding box center [938, 143] width 729 height 32
paste input "uba"
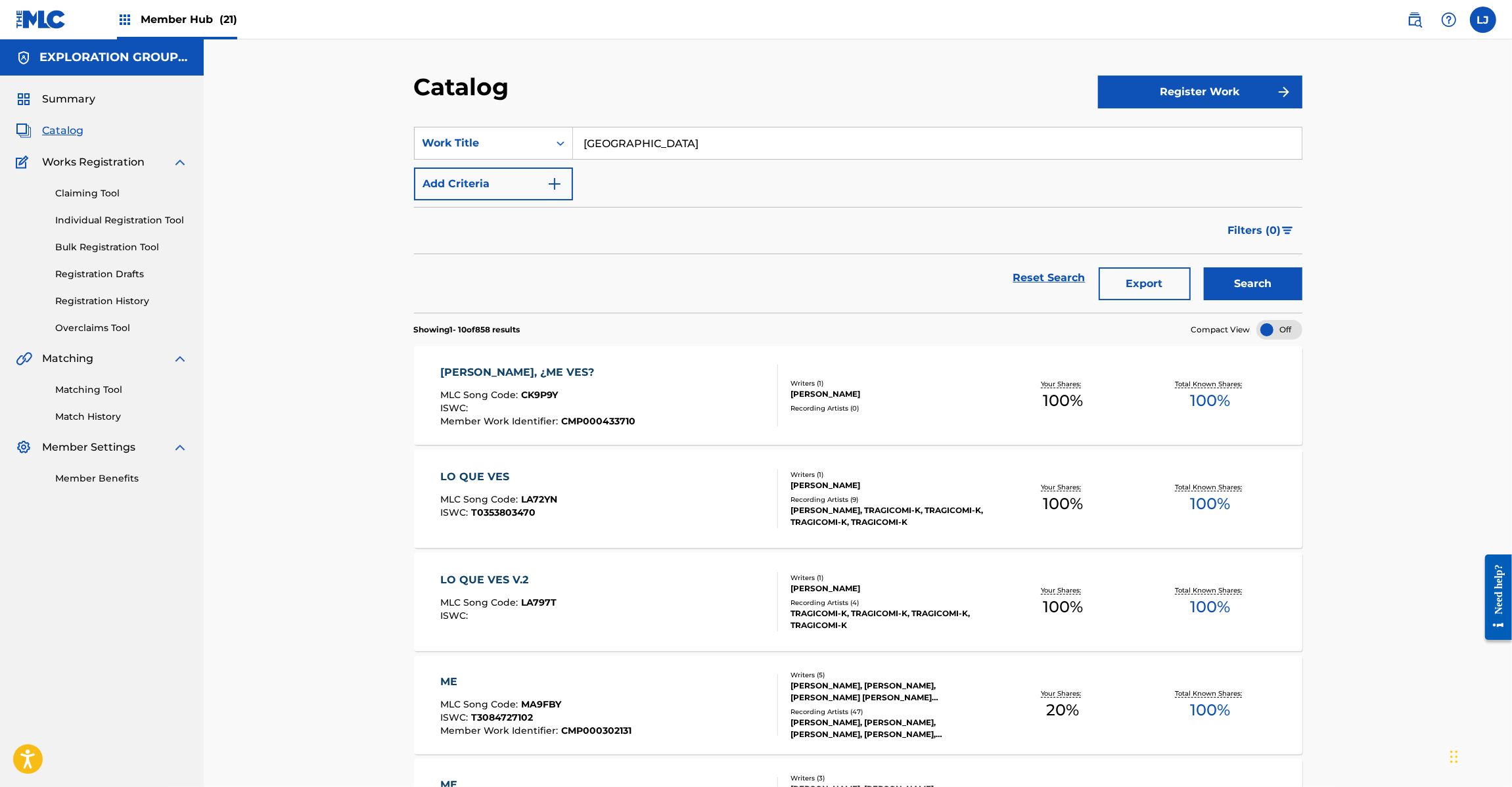
type input "[GEOGRAPHIC_DATA]"
click at [1226, 263] on div "Search" at bounding box center [1250, 278] width 105 height 47
click at [1233, 275] on button "Search" at bounding box center [1253, 283] width 98 height 33
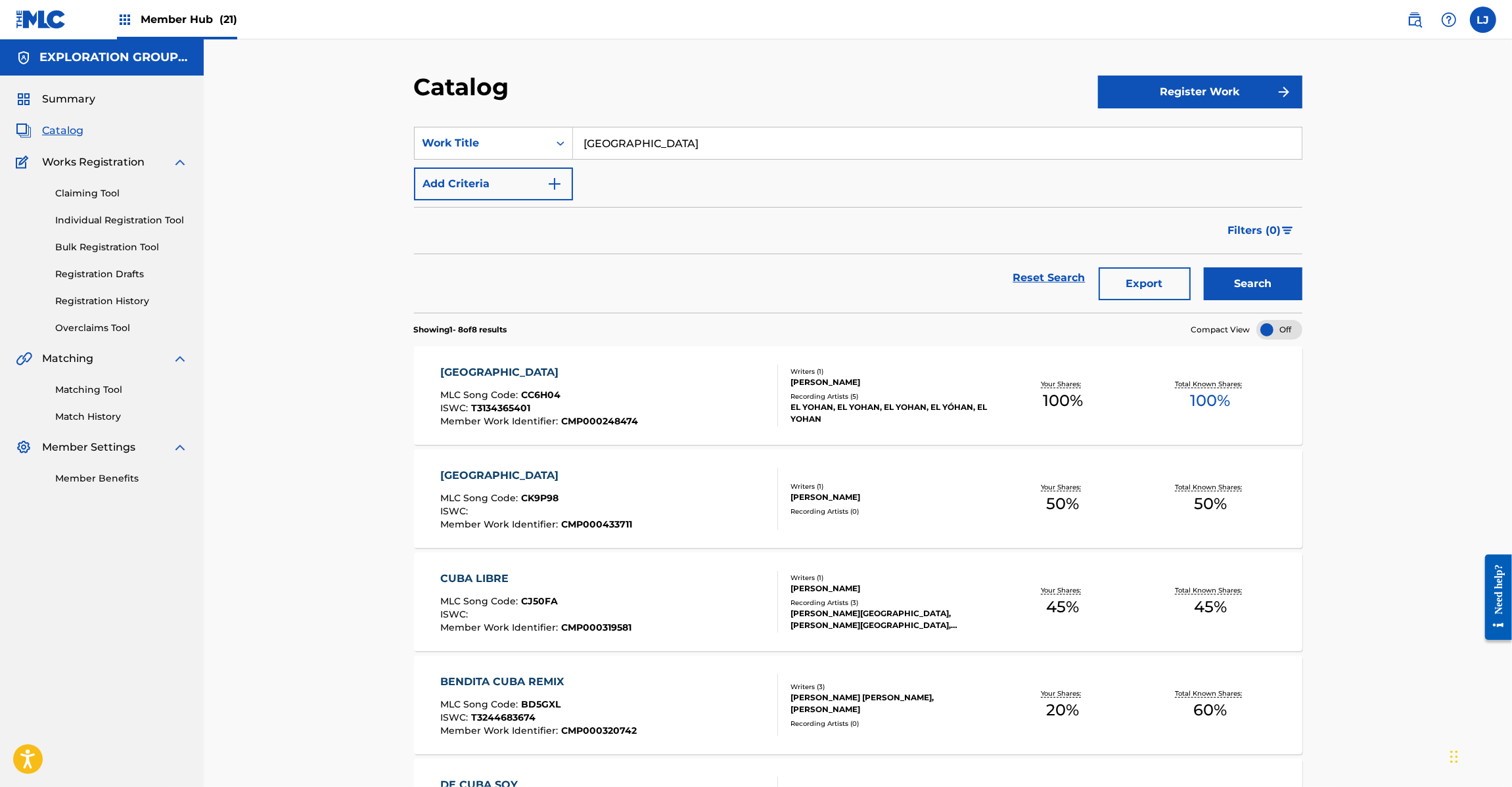
click at [546, 500] on span "CK9P98" at bounding box center [540, 498] width 38 height 12
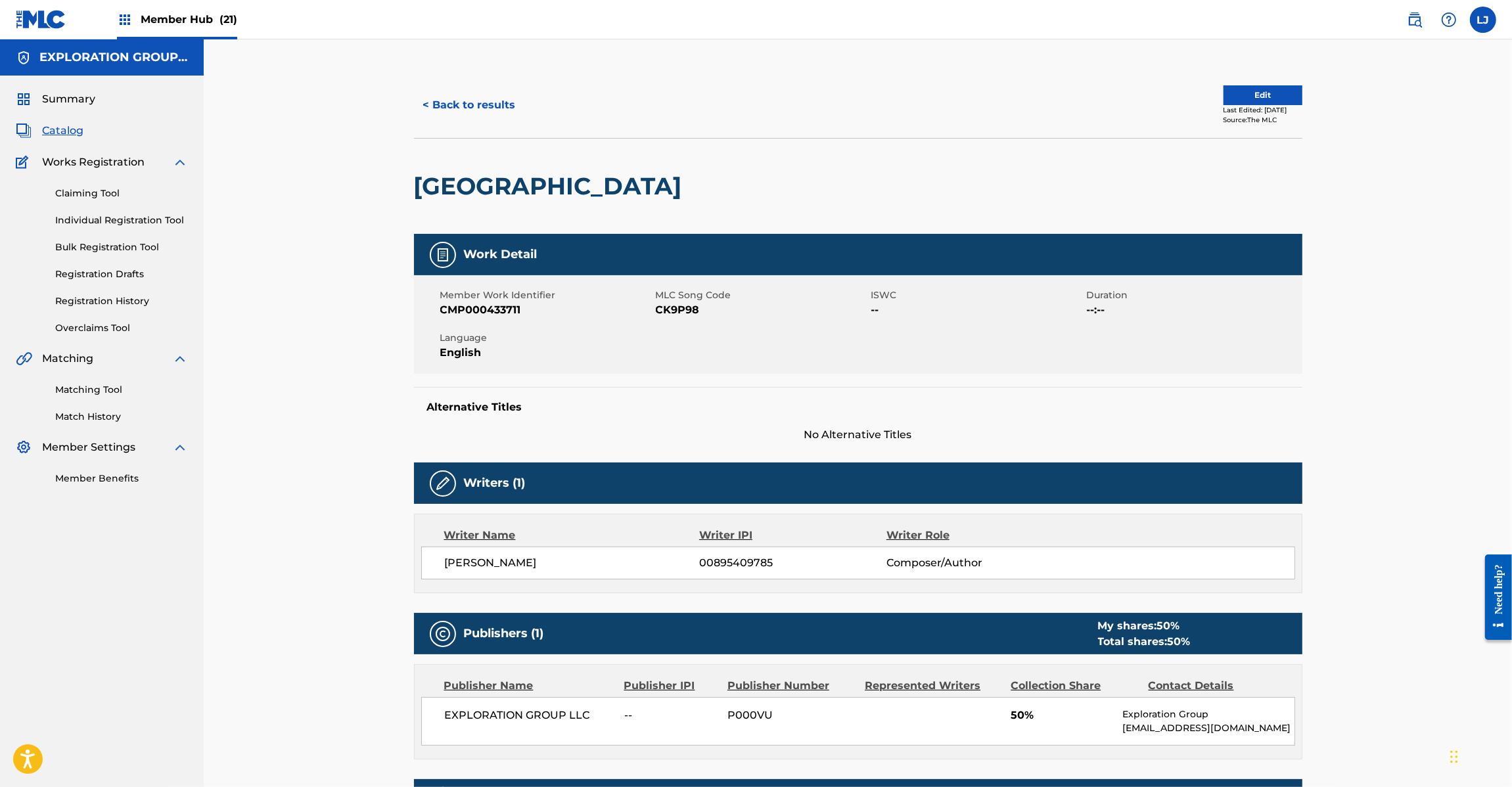
click at [671, 298] on span "MLC Song Code" at bounding box center [762, 295] width 212 height 13
click at [672, 304] on span "CK9P98" at bounding box center [762, 310] width 212 height 15
copy span "CK9P98"
click at [461, 90] on button "< Back to results" at bounding box center [469, 105] width 111 height 33
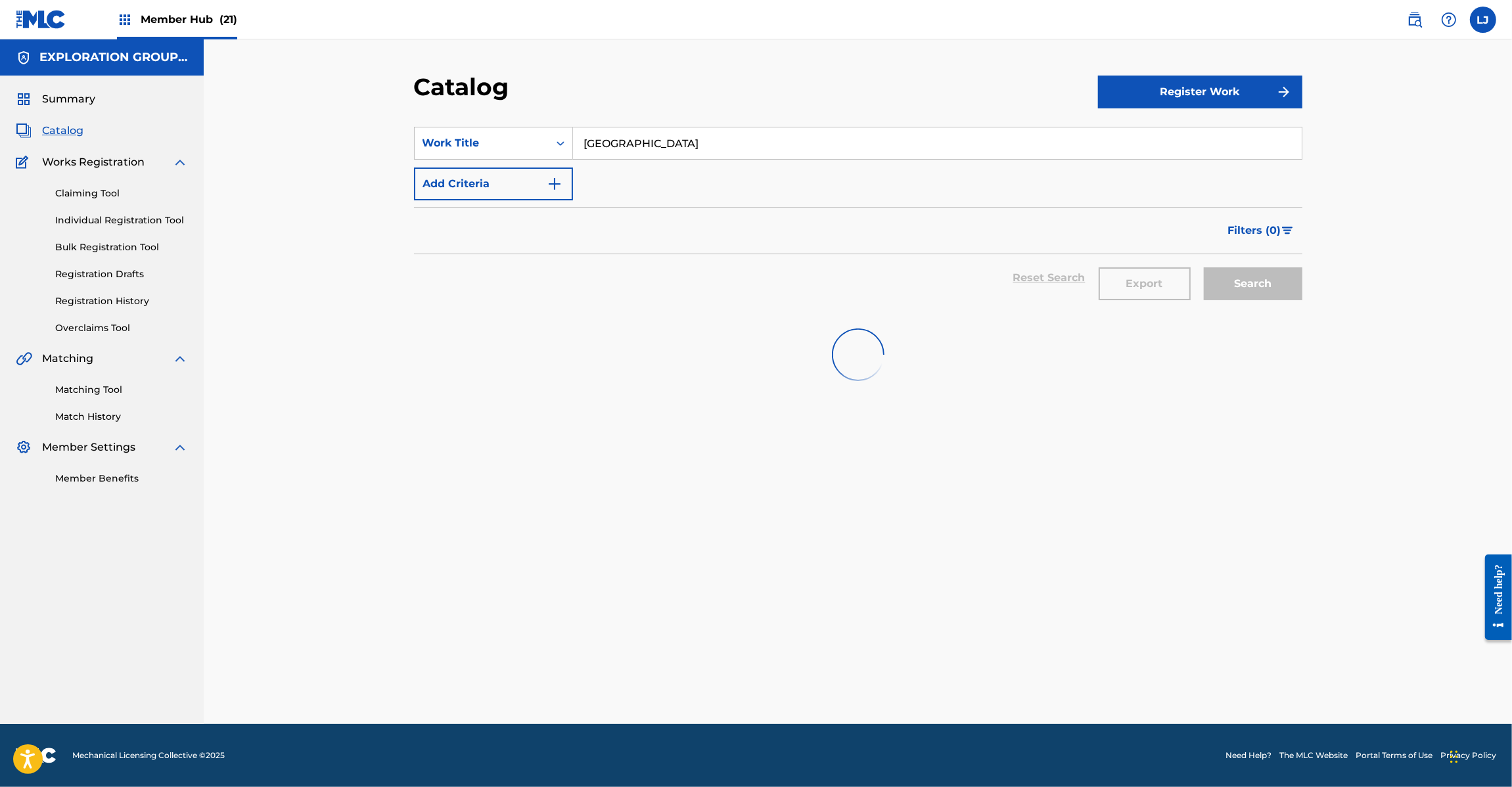
click at [631, 145] on input "[GEOGRAPHIC_DATA]" at bounding box center [938, 143] width 729 height 32
paste input "Me amo más"
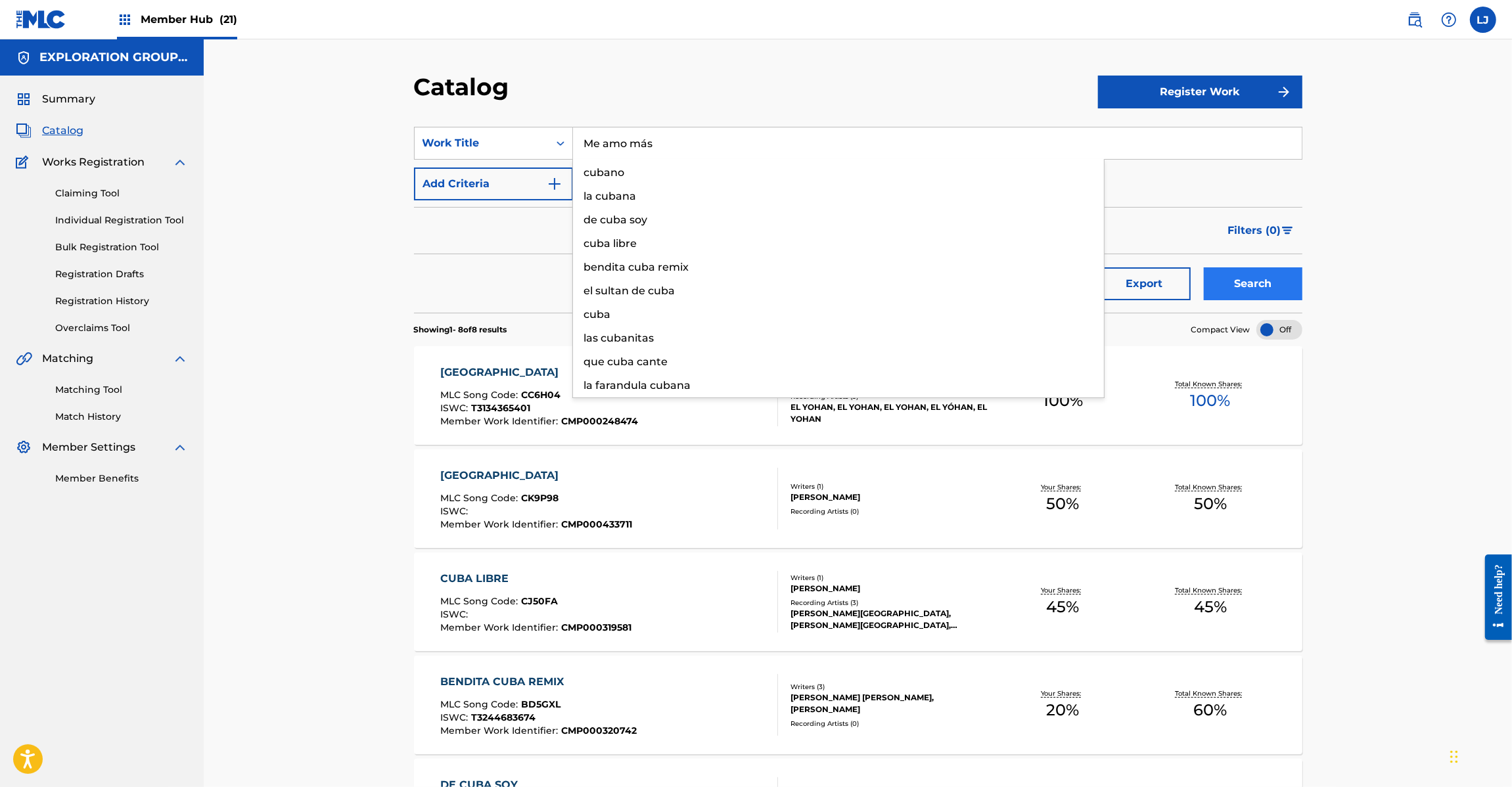
type input "Me amo más"
click at [1222, 277] on button "Search" at bounding box center [1253, 283] width 98 height 33
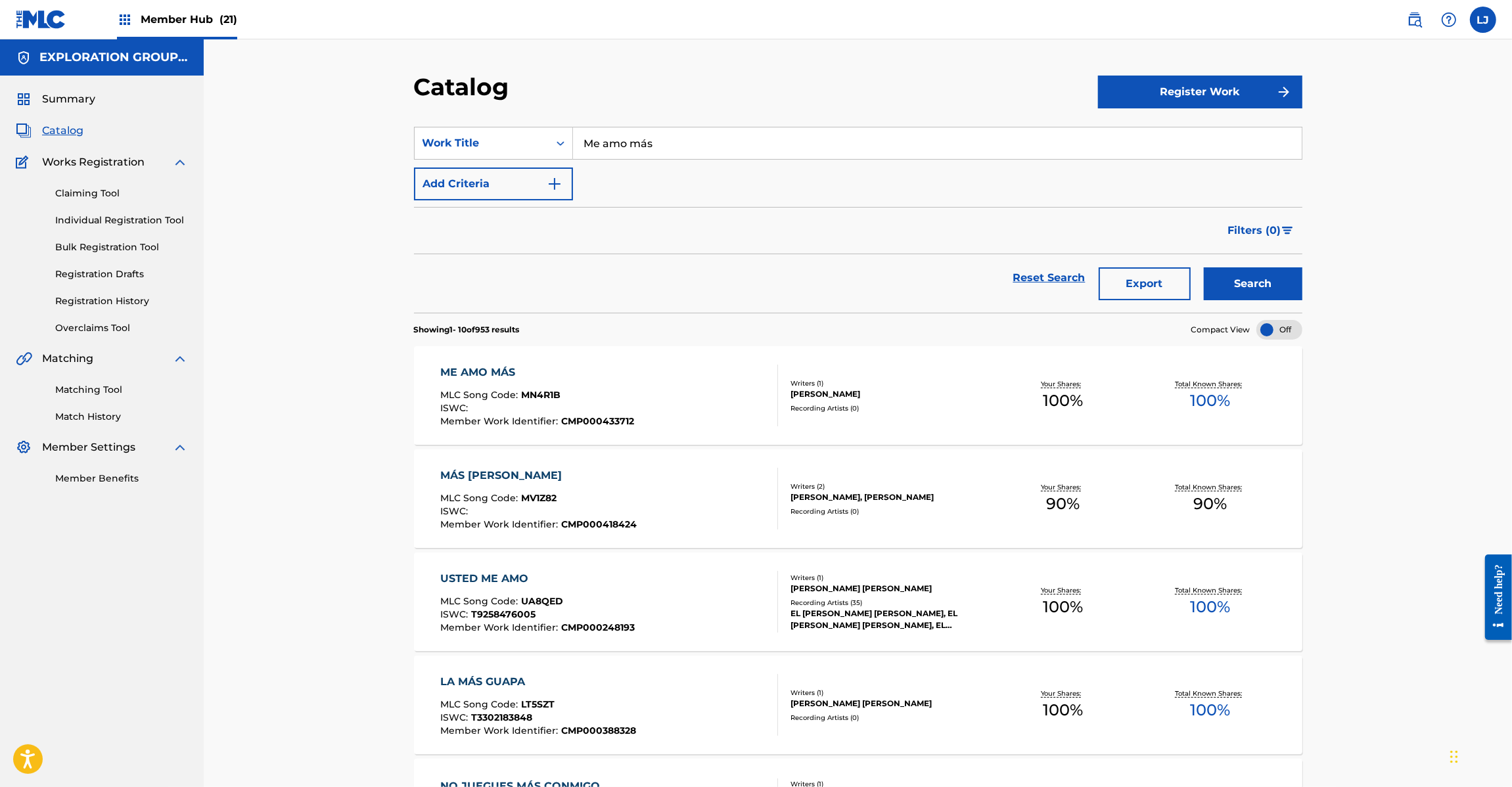
click at [652, 386] on div "ME AMO MÁS MLC Song Code : MN4R1B ISWC : Member Work Identifier : CMP000433712" at bounding box center [609, 395] width 337 height 62
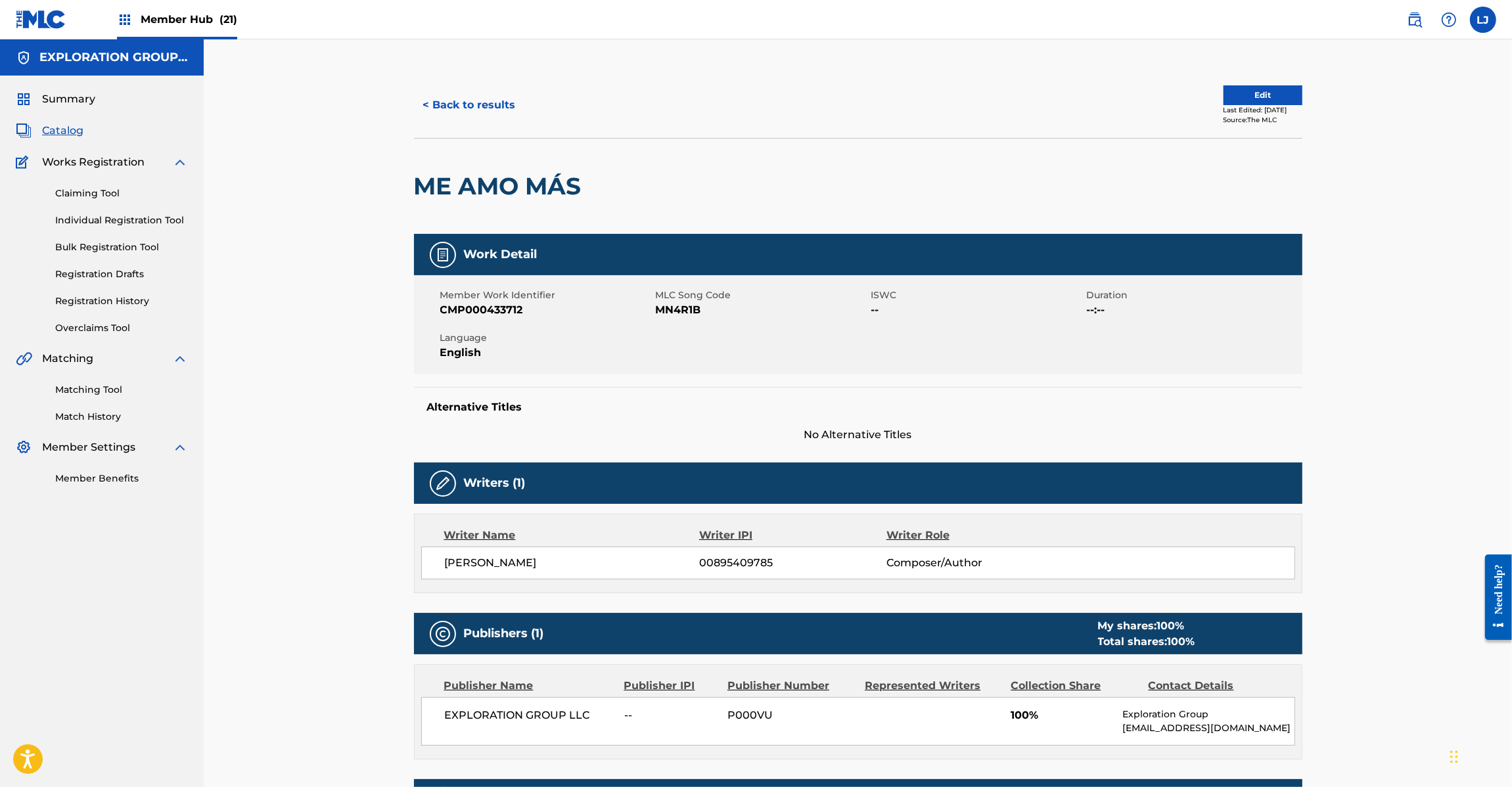
click at [682, 310] on span "MN4R1B" at bounding box center [762, 310] width 212 height 15
copy span "MN4R1B"
click at [470, 99] on button "< Back to results" at bounding box center [469, 105] width 111 height 33
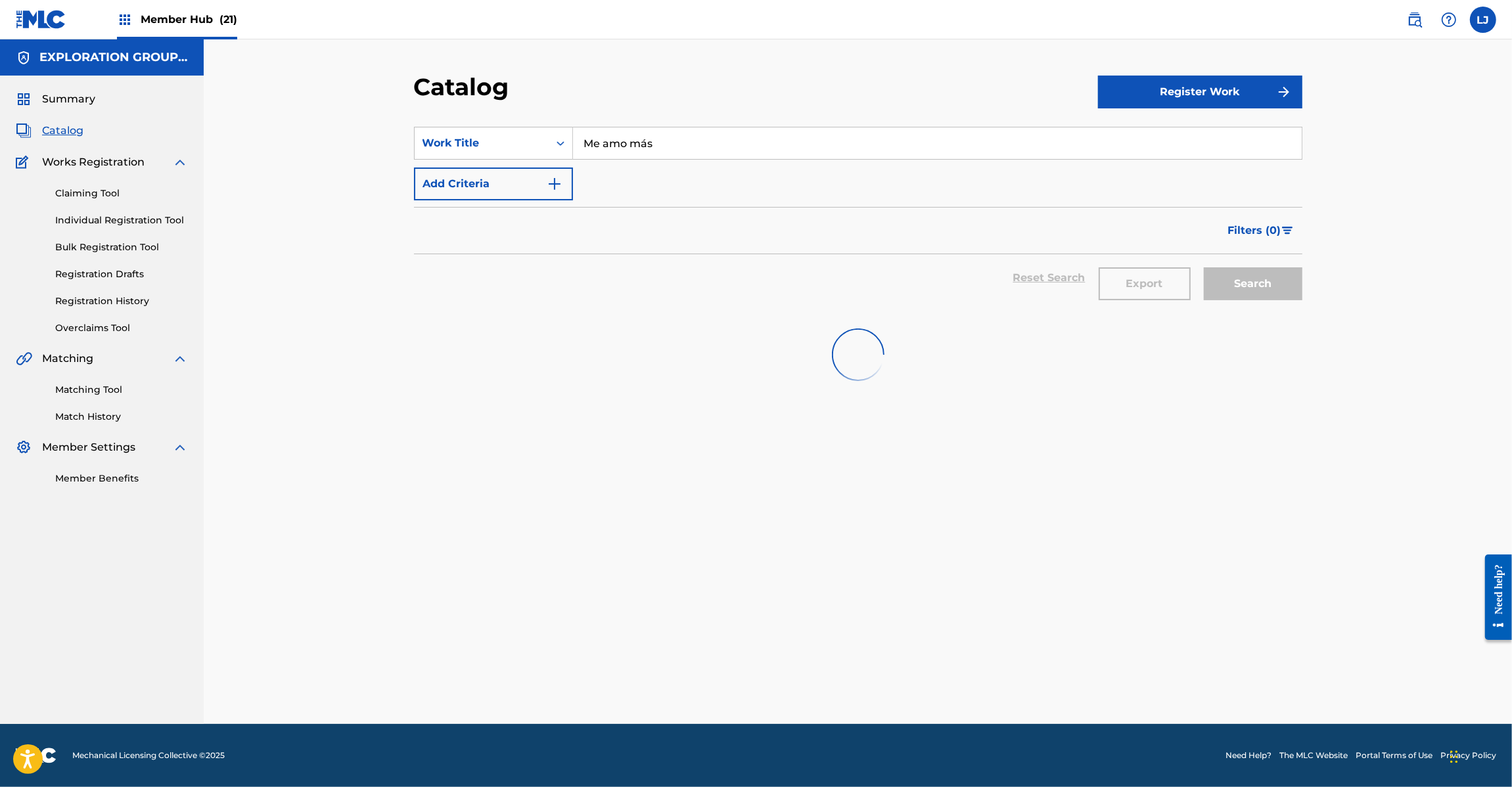
click at [618, 137] on input "Me amo más" at bounding box center [938, 143] width 729 height 32
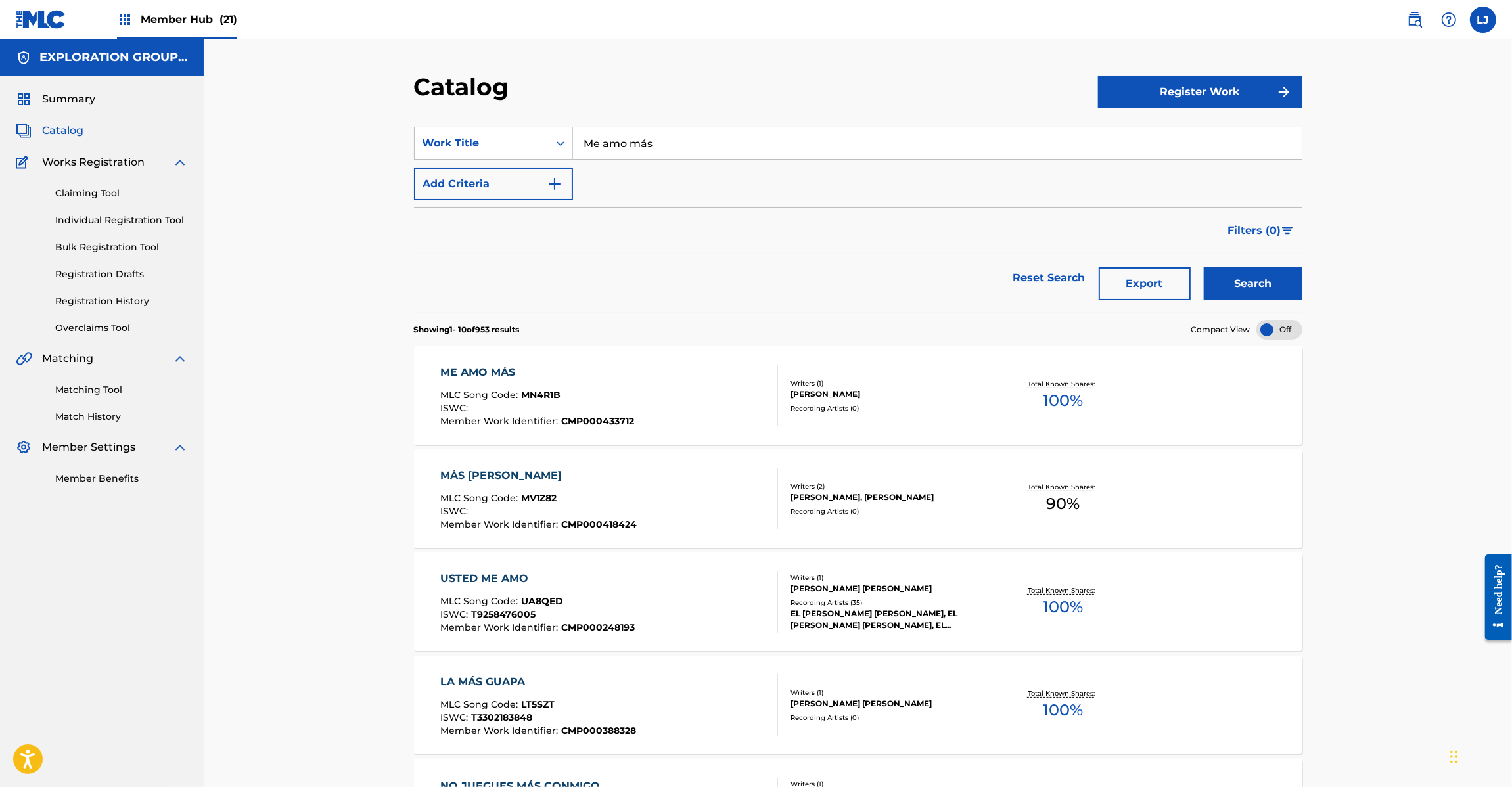
paste input "No [PERSON_NAME]"
drag, startPoint x: 618, startPoint y: 137, endPoint x: 691, endPoint y: 172, distance: 81.0
click at [618, 136] on input "Me amo más" at bounding box center [938, 143] width 729 height 32
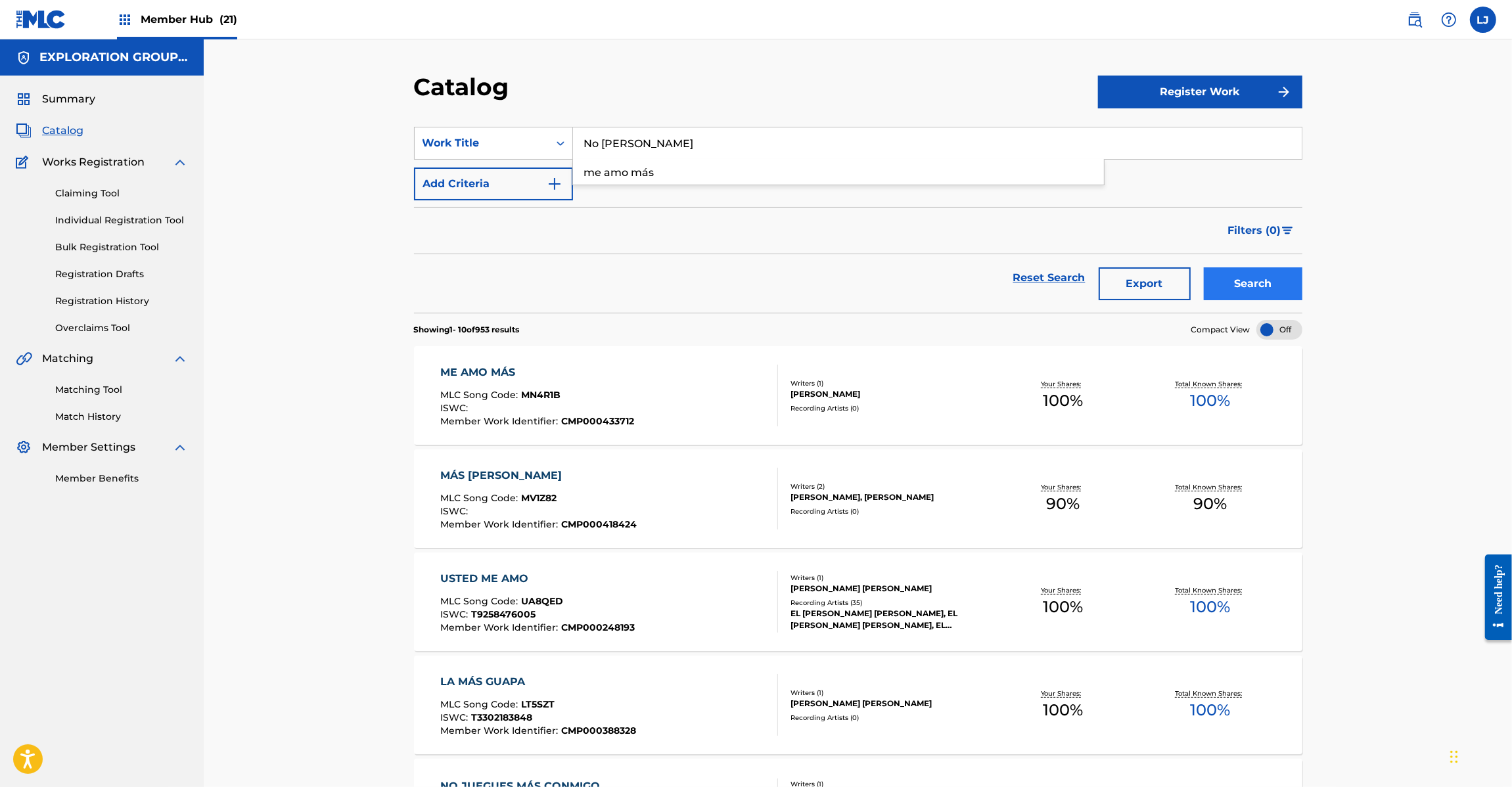
type input "No [PERSON_NAME]"
click at [1253, 271] on button "Search" at bounding box center [1253, 283] width 98 height 33
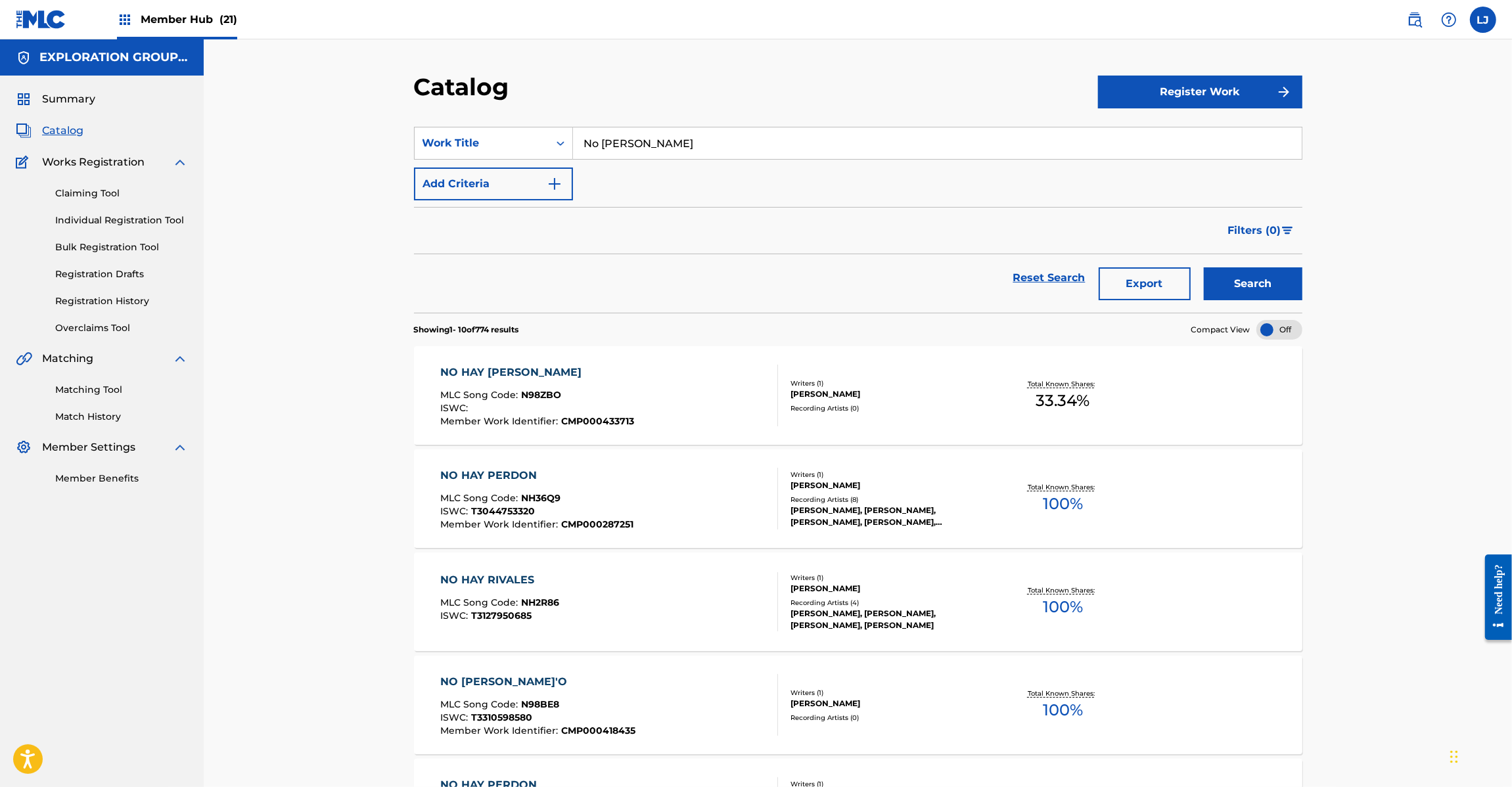
click at [591, 395] on div "MLC Song Code : N98ZBO" at bounding box center [537, 397] width 194 height 13
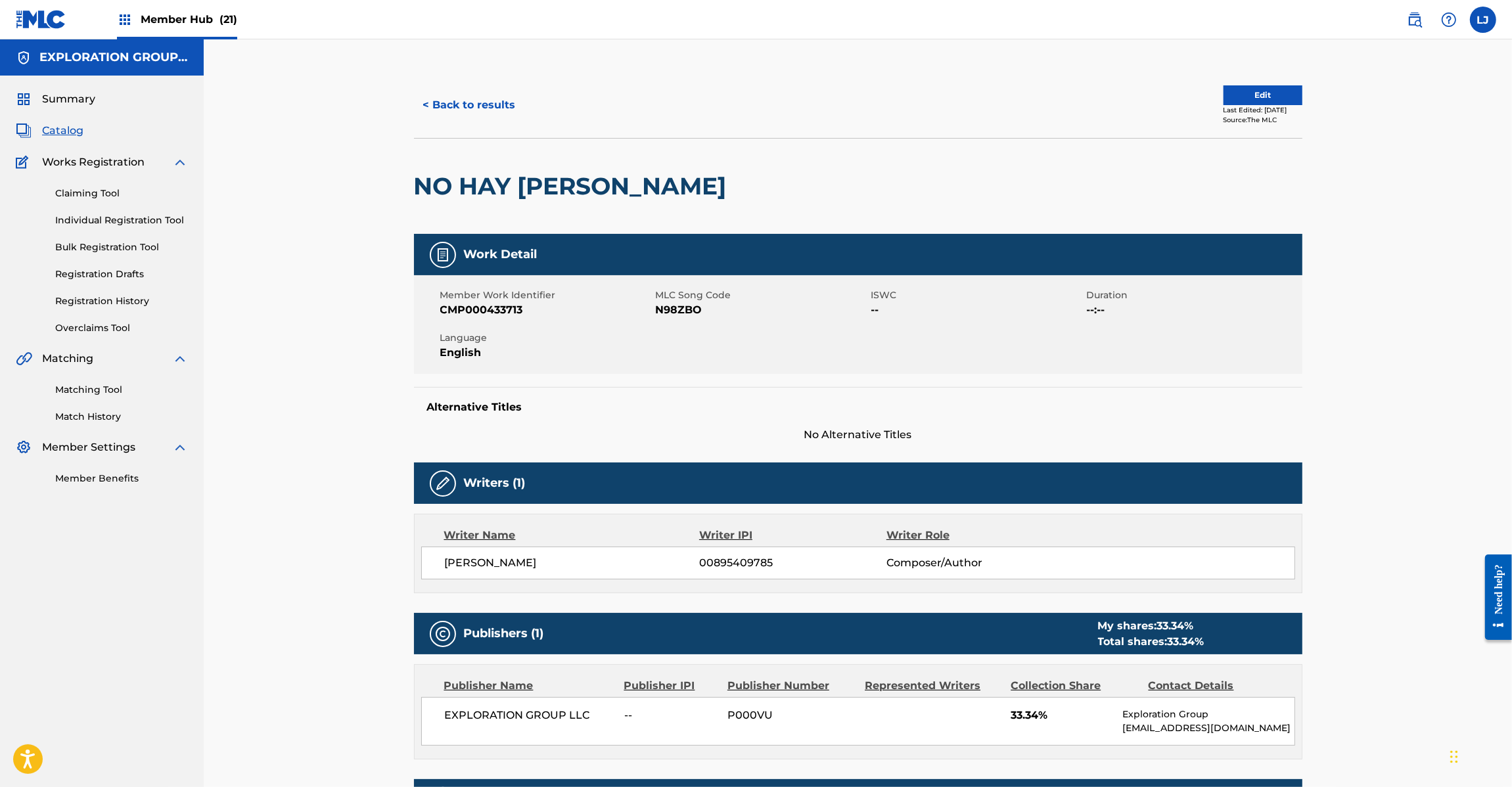
click at [665, 315] on span "N98ZBO" at bounding box center [762, 310] width 212 height 15
copy span "N98ZBO"
click at [465, 99] on button "< Back to results" at bounding box center [469, 105] width 111 height 33
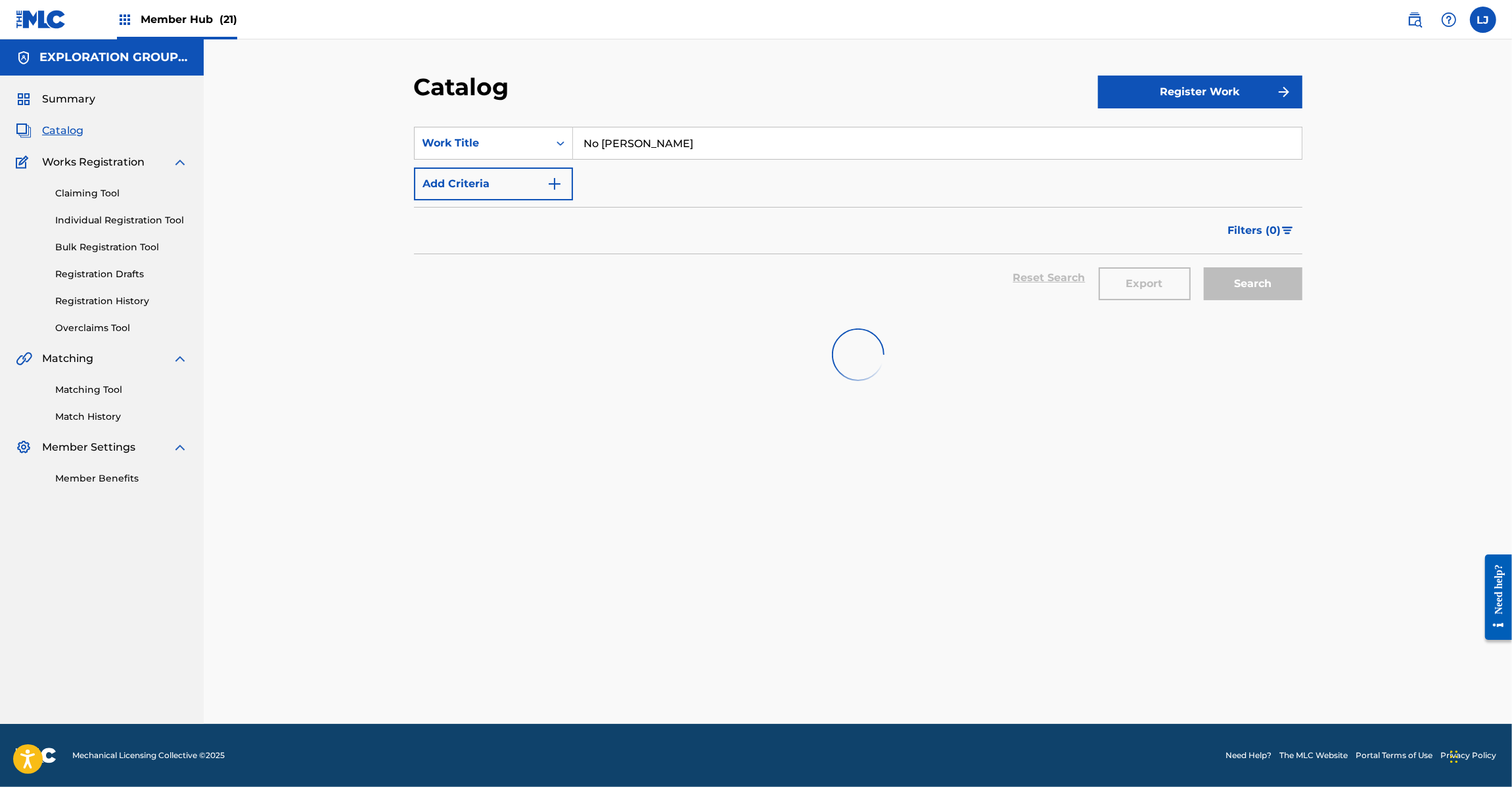
click at [640, 171] on div "SearchWithCriteriae147d395-5b21-4656-94b0-6ec42de91c4e Work Title No Hay [PERSO…" at bounding box center [858, 163] width 888 height 73
click at [638, 139] on input "No [PERSON_NAME]" at bounding box center [938, 143] width 729 height 32
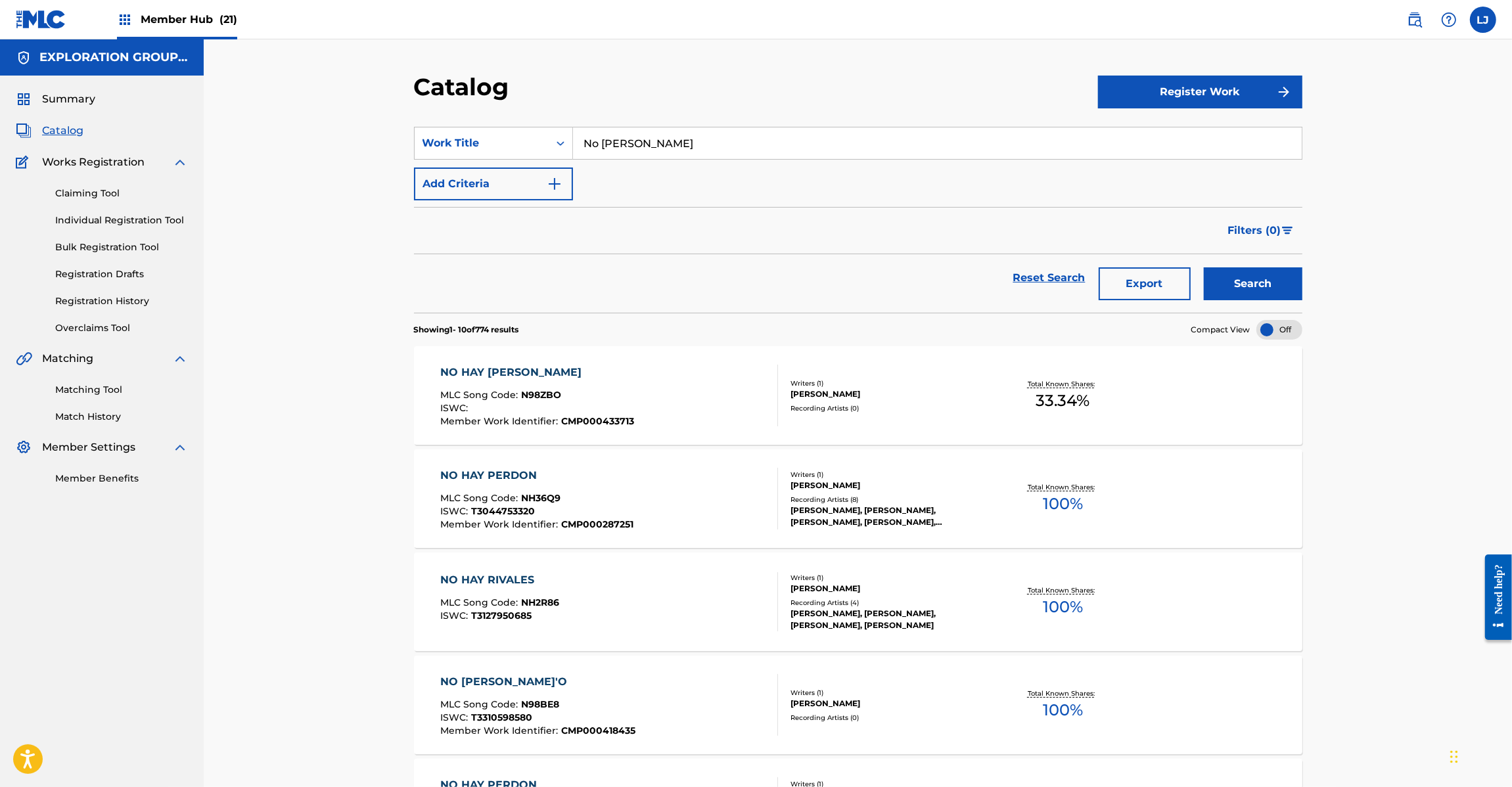
paste input "Su Número"
click at [638, 139] on input "Su Número" at bounding box center [938, 143] width 729 height 32
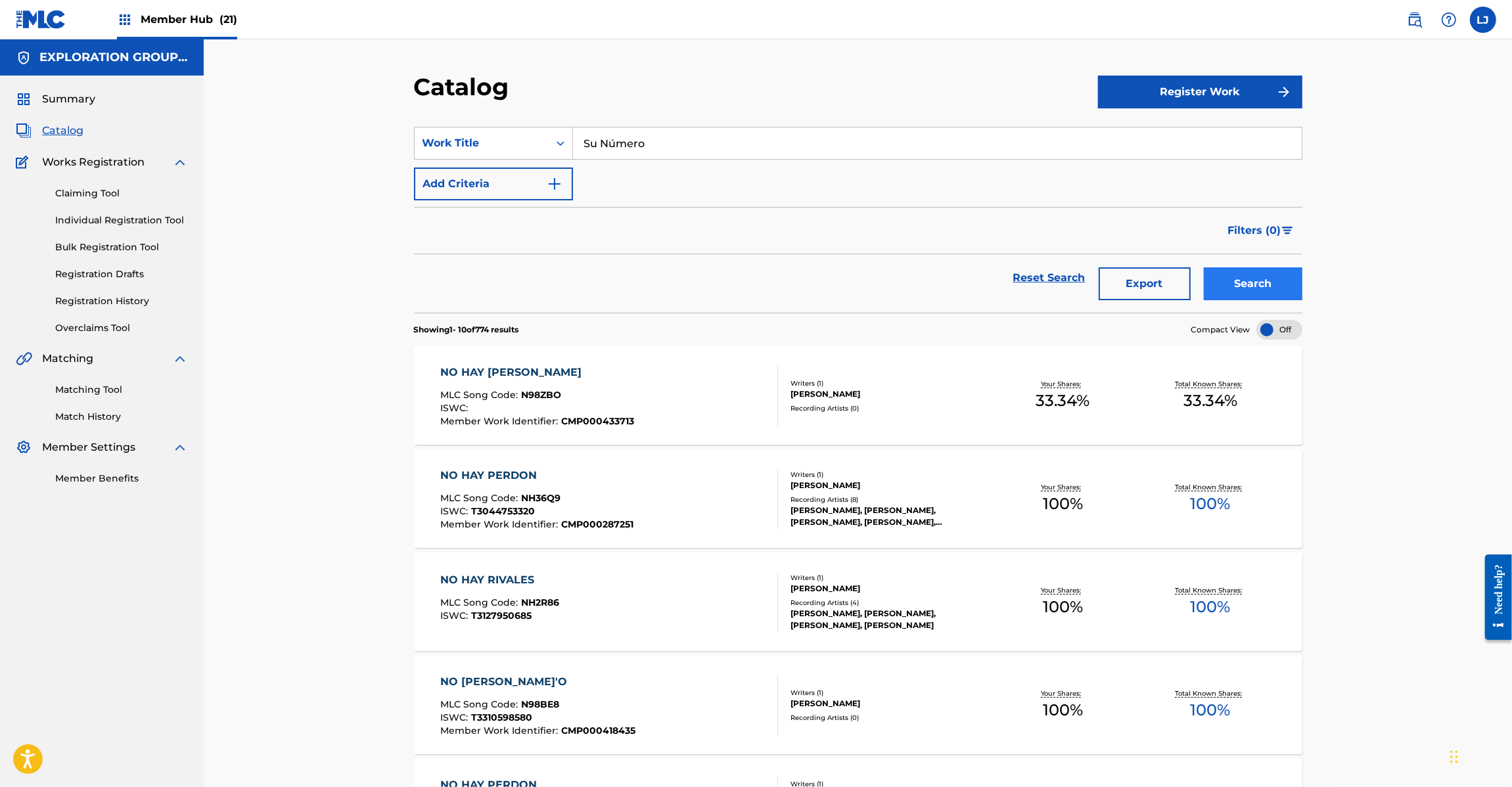
type input "Su Número"
click at [1245, 284] on button "Search" at bounding box center [1253, 283] width 98 height 33
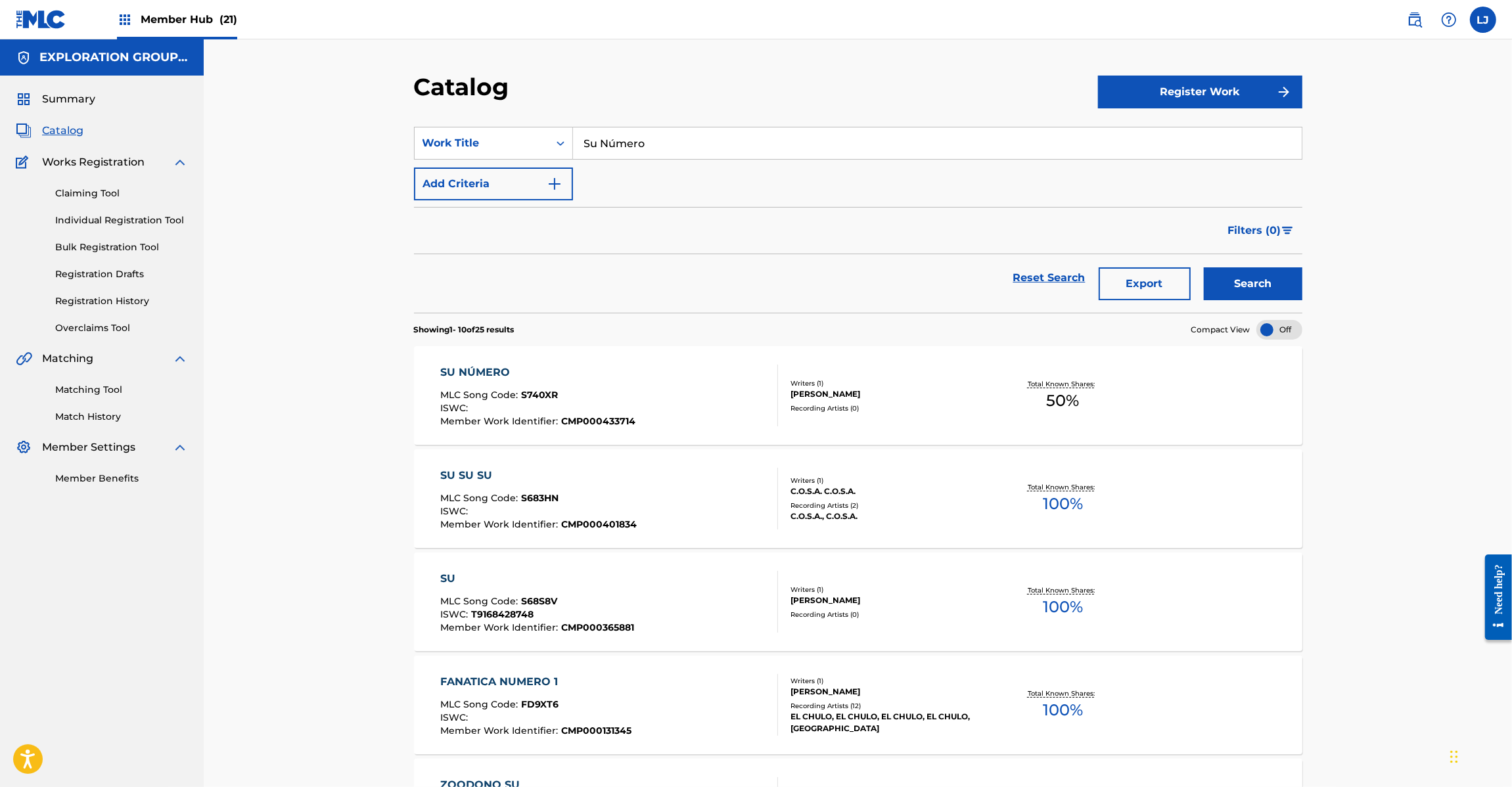
click at [601, 395] on div "MLC Song Code : S740XR" at bounding box center [538, 397] width 195 height 13
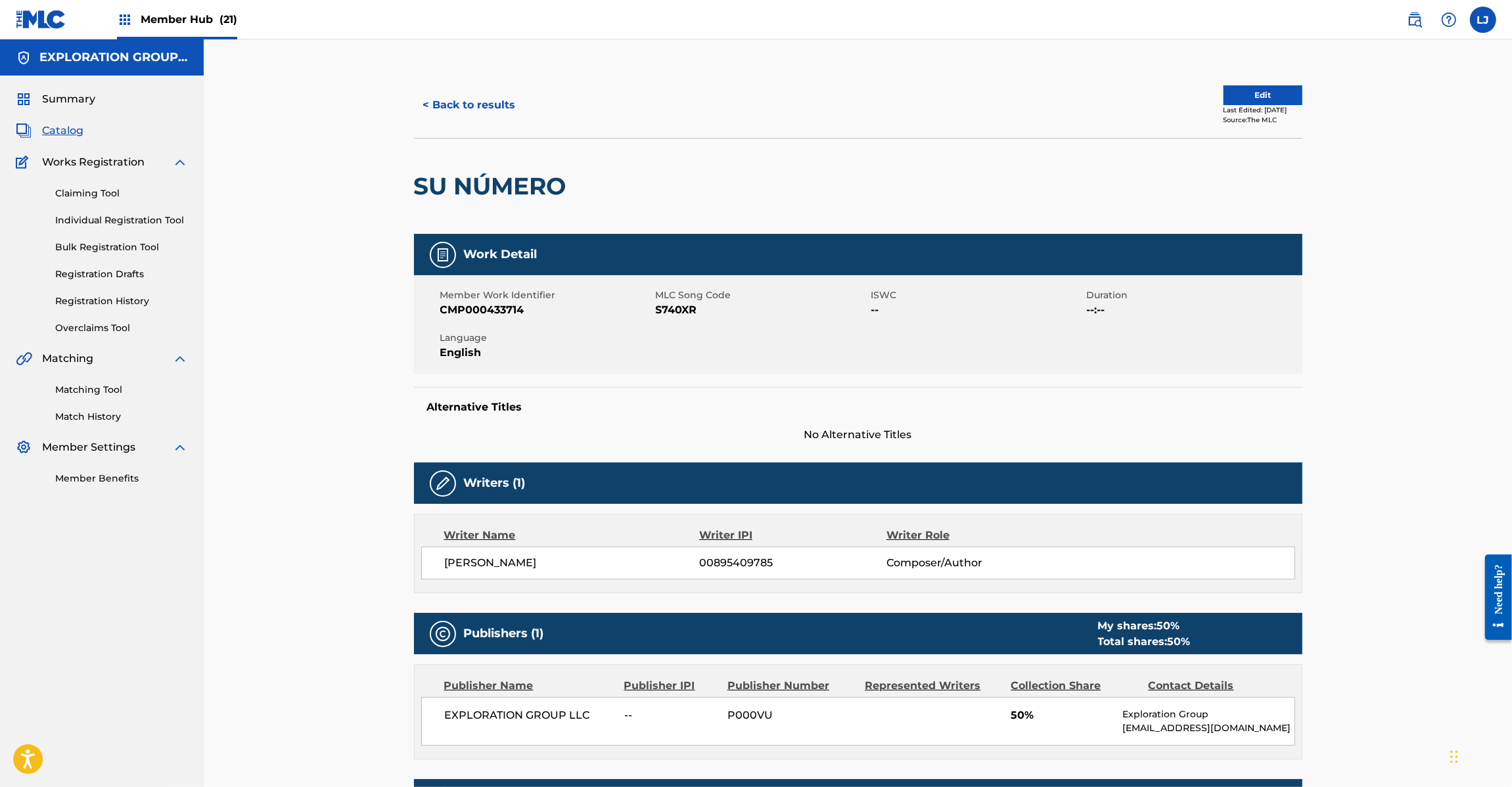
click at [679, 300] on span "MLC Song Code" at bounding box center [762, 295] width 212 height 13
click at [675, 310] on span "S740XR" at bounding box center [762, 310] width 212 height 15
copy span "S740XR"
click at [471, 94] on button "< Back to results" at bounding box center [469, 105] width 111 height 33
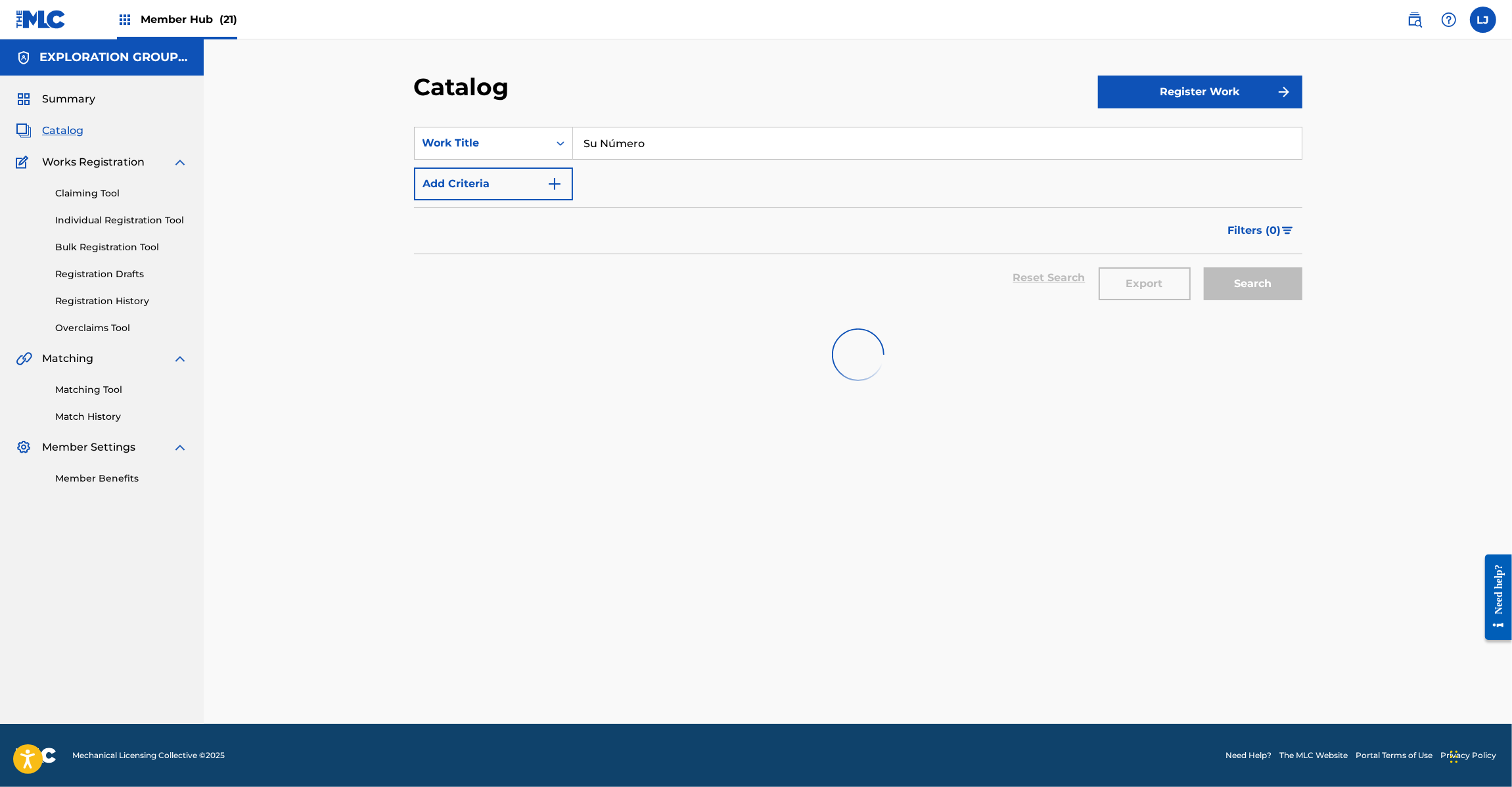
click at [603, 162] on div "SearchWithCriteriae147d395-5b21-4656-94b0-6ec42de91c4e Work Title Su Número Add…" at bounding box center [858, 163] width 888 height 73
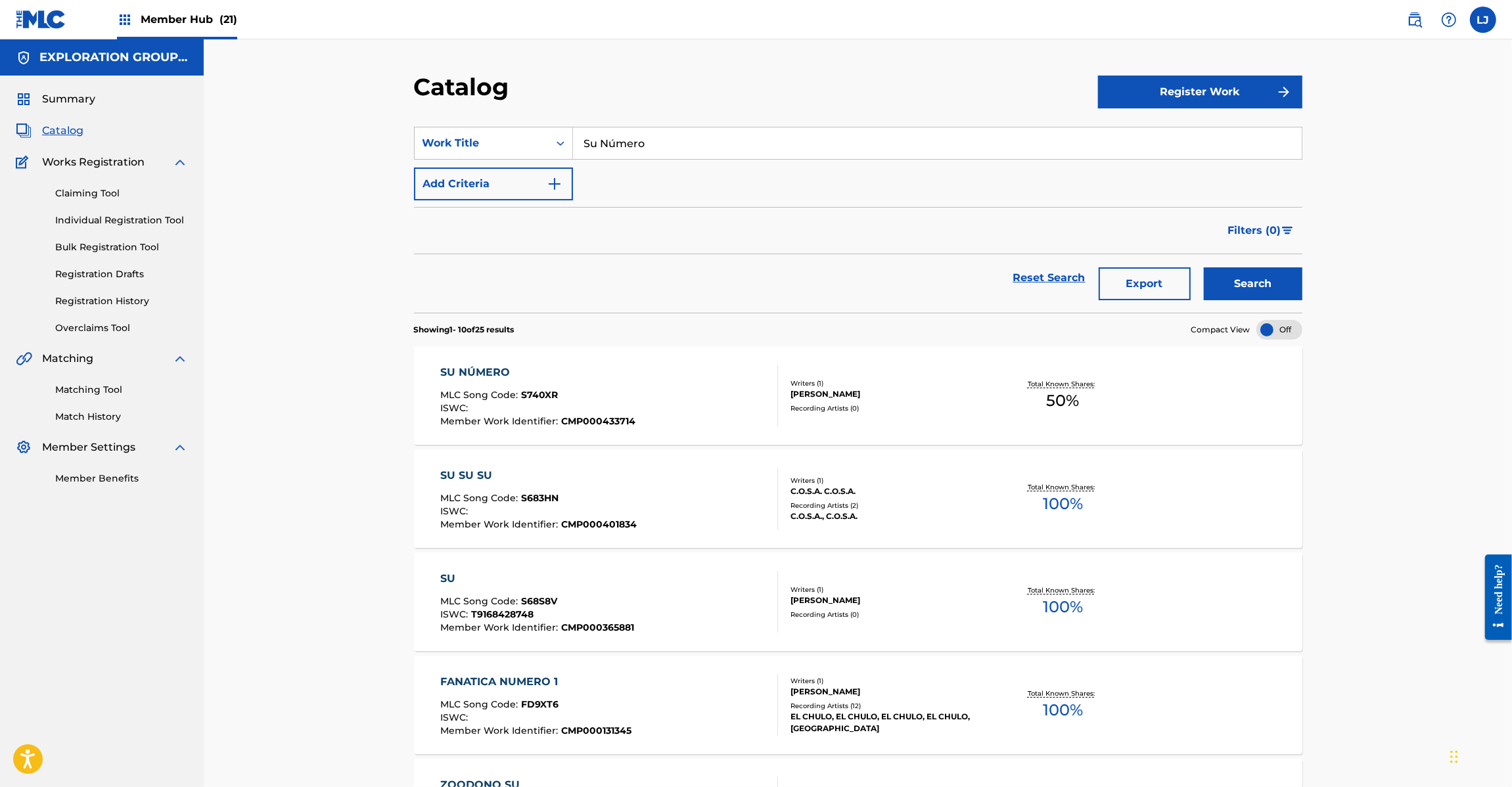
click at [603, 148] on input "Su Número" at bounding box center [938, 143] width 729 height 32
paste input "[PERSON_NAME]"
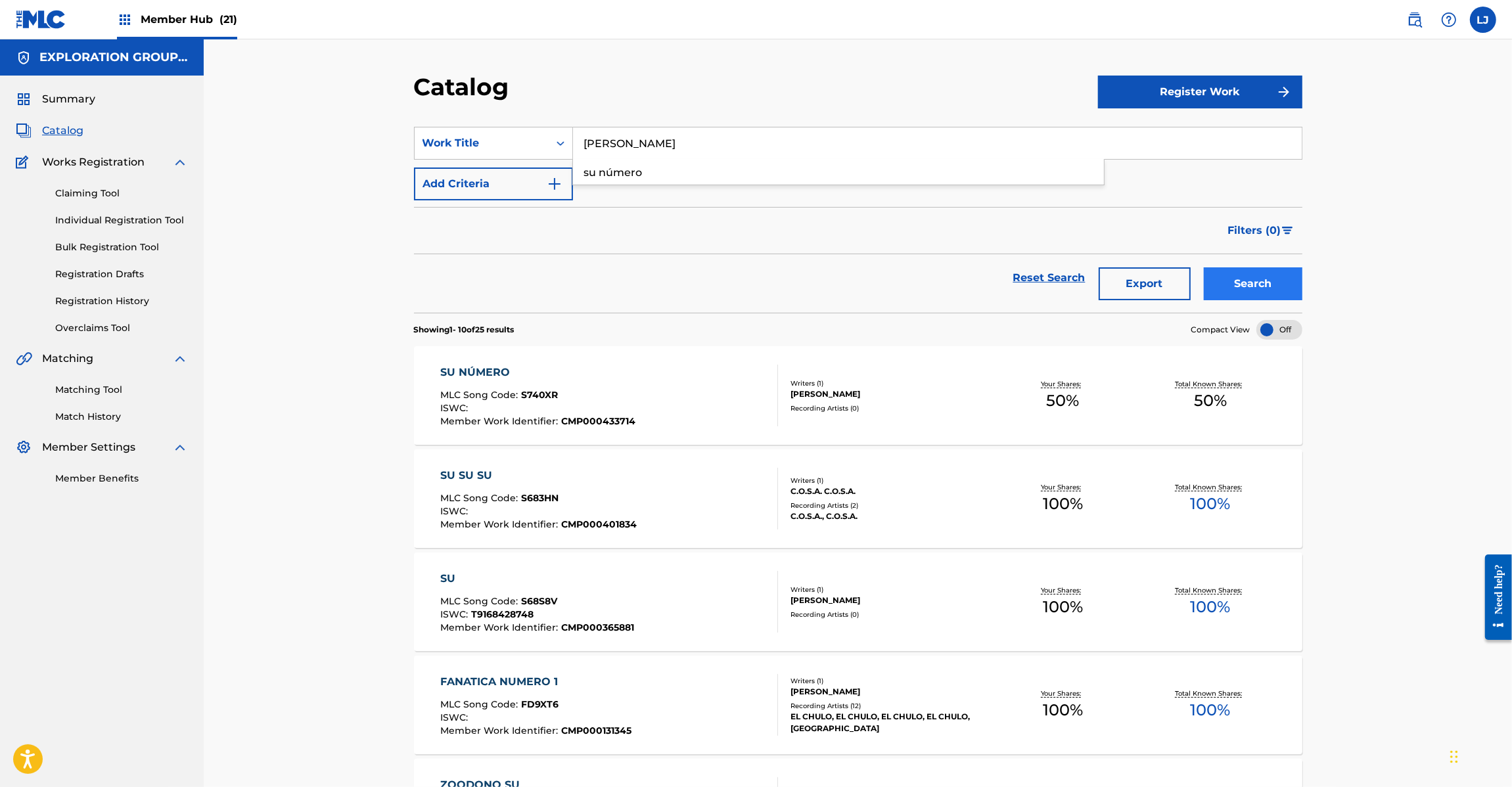
type input "[PERSON_NAME]"
click at [1214, 283] on button "Search" at bounding box center [1253, 283] width 98 height 33
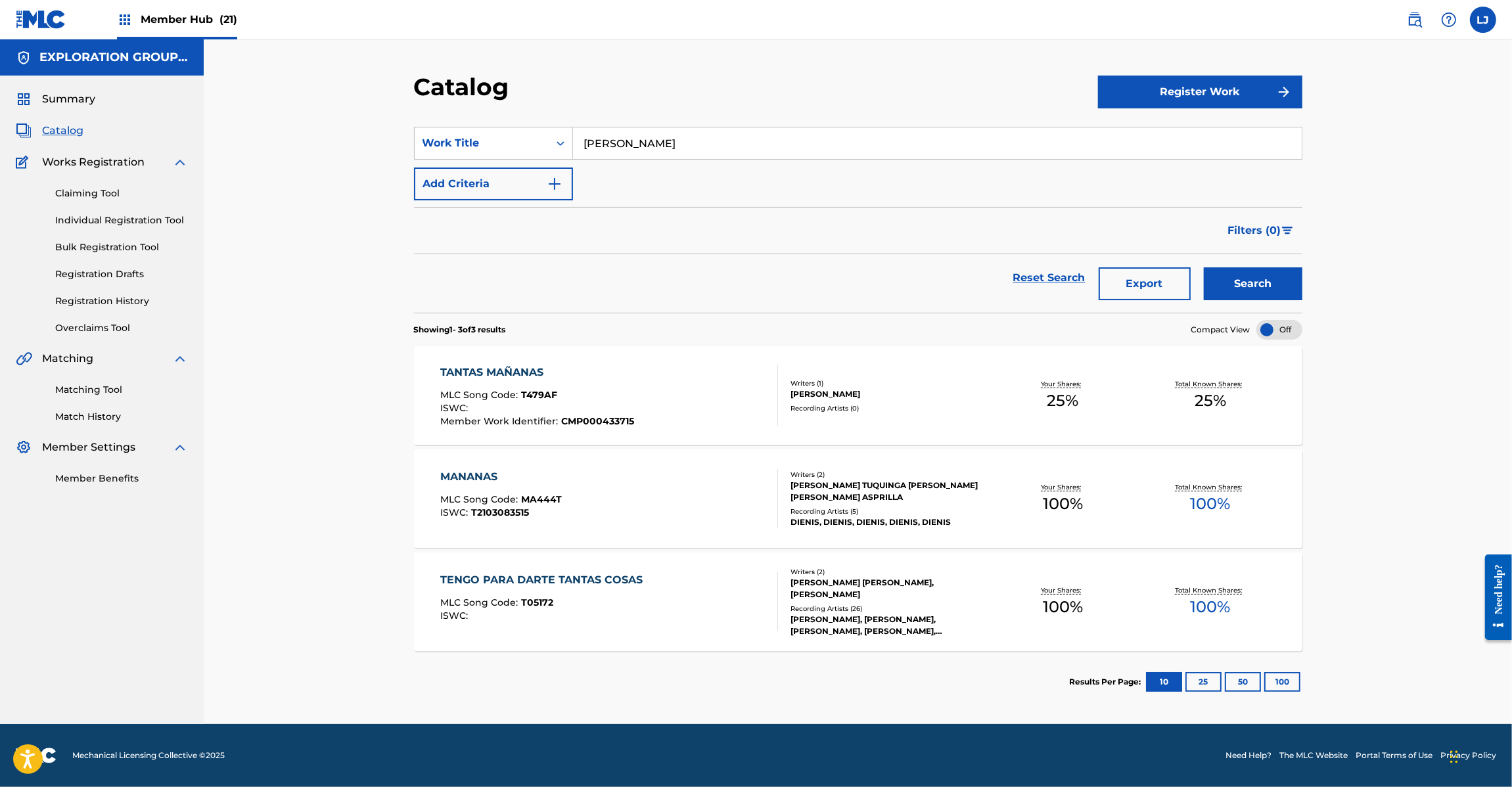
click at [639, 390] on div "TANTAS MAÑANAS MLC Song Code : T479AF ISWC : Member Work Identifier : CMP000433…" at bounding box center [609, 395] width 337 height 62
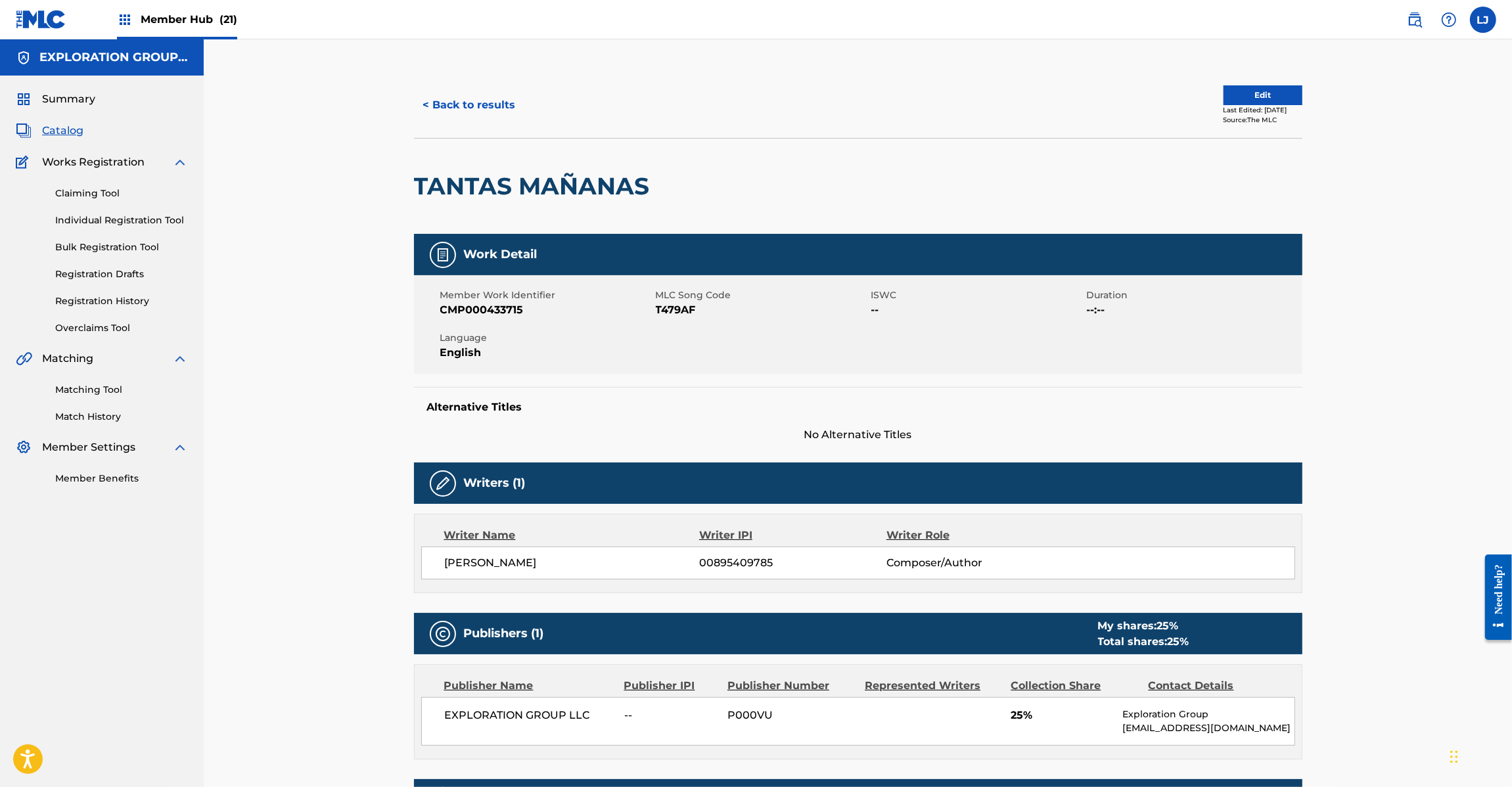
click at [661, 310] on span "T479AF" at bounding box center [762, 310] width 212 height 15
copy span "T479AF"
click at [457, 103] on button "< Back to results" at bounding box center [469, 105] width 111 height 33
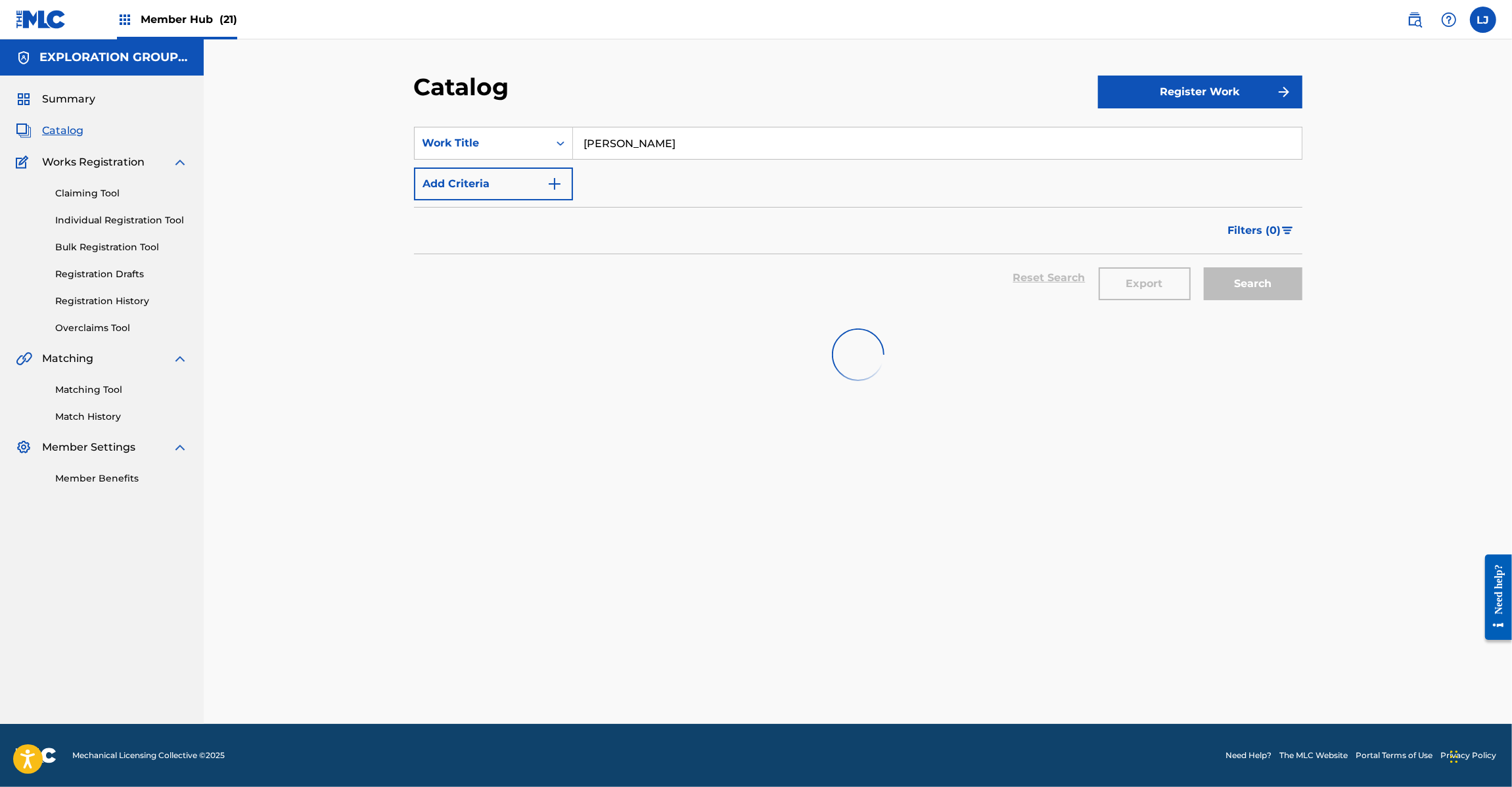
click at [652, 133] on input "[PERSON_NAME]" at bounding box center [938, 143] width 729 height 32
paste input "Yo Soy De Aquí, Yo Soy De Allá"
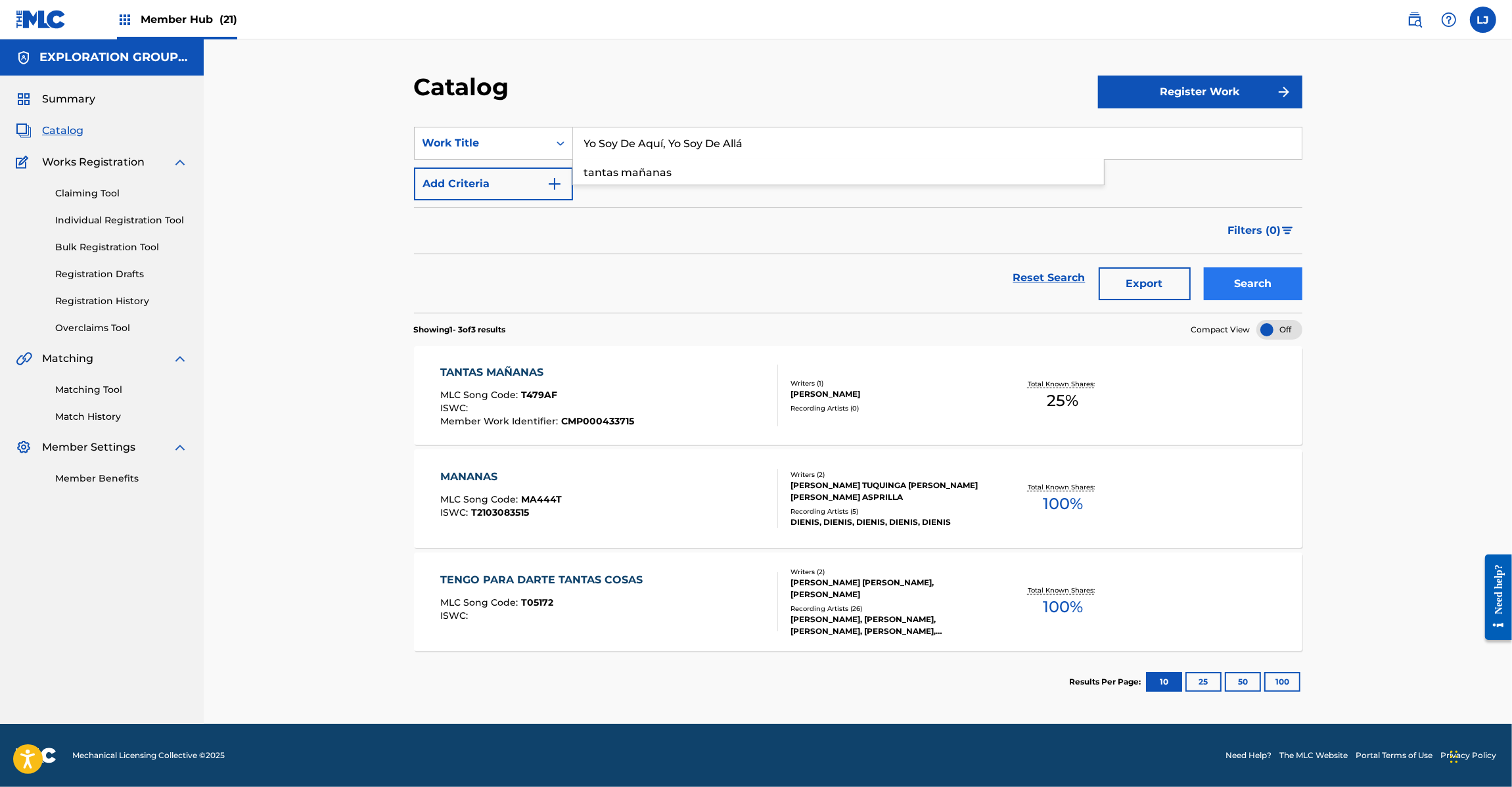
type input "Yo Soy De Aquí, Yo Soy De Allá"
click at [1229, 292] on button "Search" at bounding box center [1253, 283] width 98 height 33
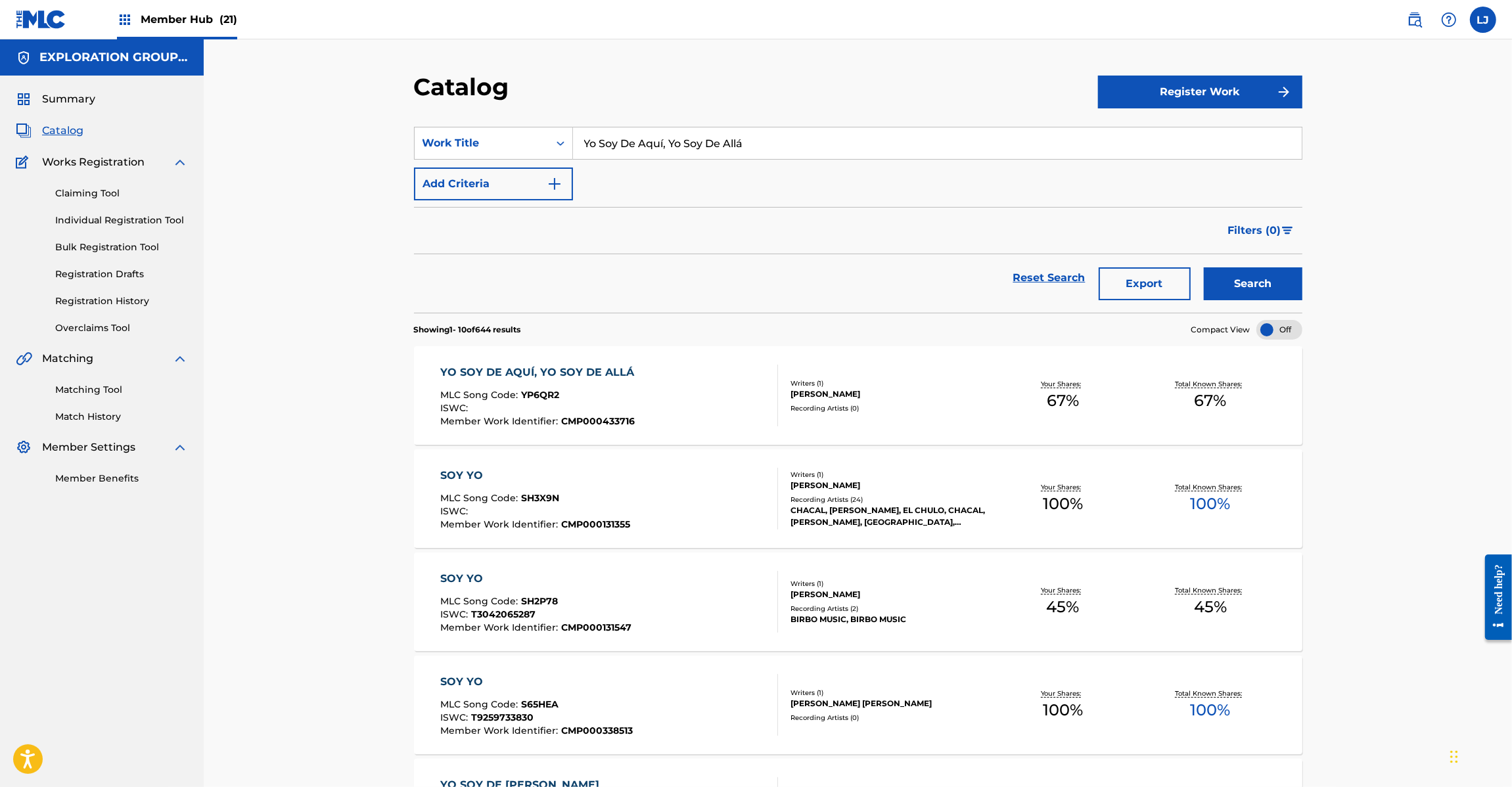
click at [653, 378] on div "YO SOY DE AQUÍ, YO SOY DE ALLÁ MLC Song Code : YP6QR2 ISWC : Member Work Identi…" at bounding box center [609, 395] width 337 height 62
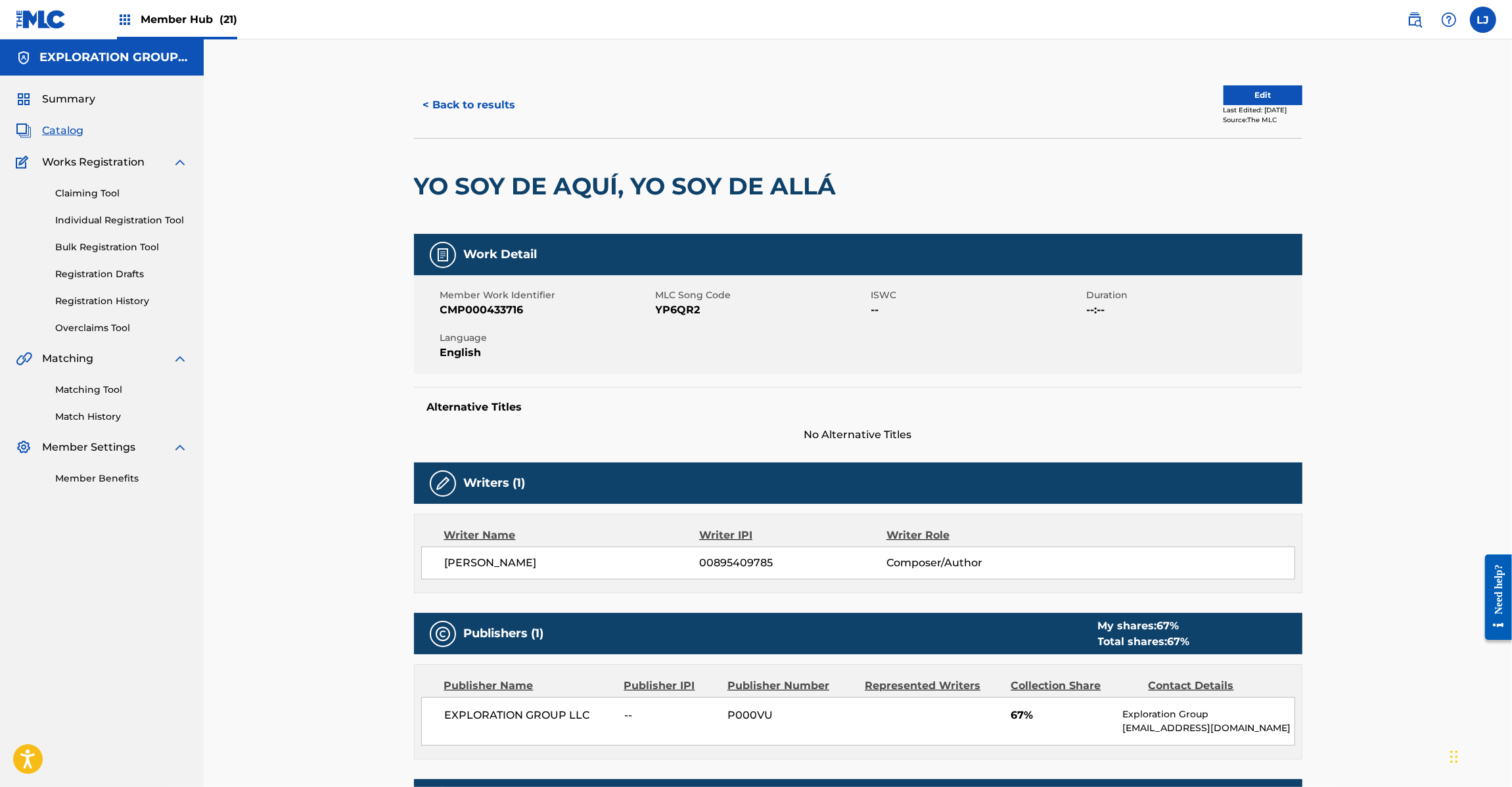
click at [678, 307] on span "YP6QR2" at bounding box center [762, 310] width 212 height 15
copy span "YP6QR2"
